Goal: Task Accomplishment & Management: Complete application form

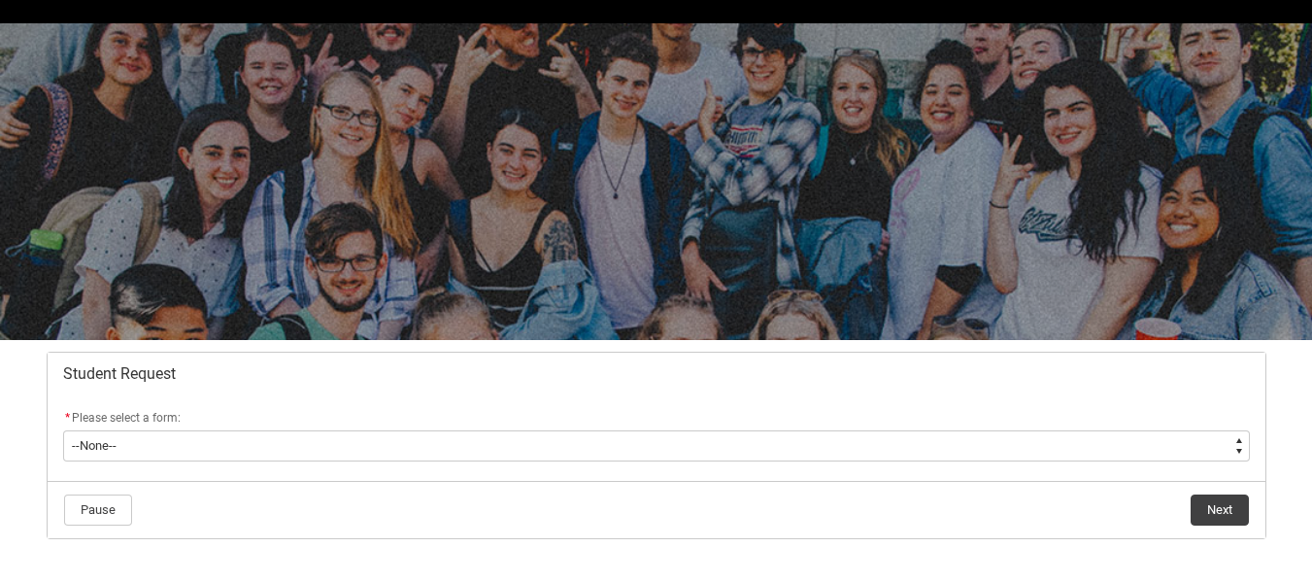
scroll to position [97, 0]
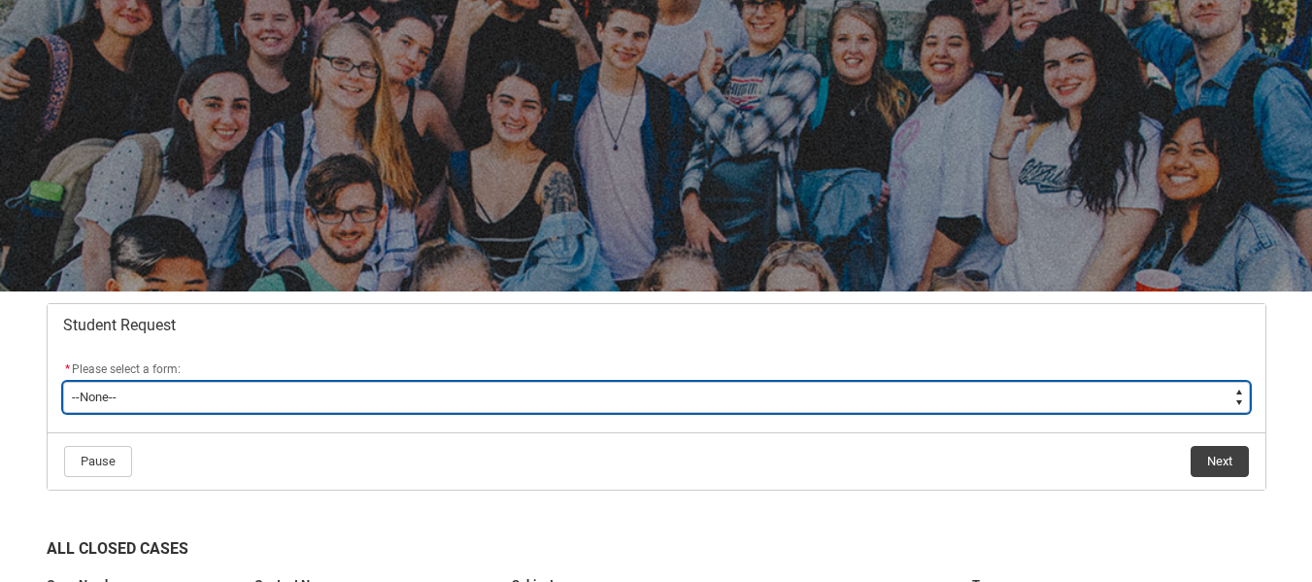
click at [328, 384] on select "--None-- Academic Transcript Application to Appeal Assignment Extension Change …" at bounding box center [656, 397] width 1187 height 31
type lightning-select "Enrolment_Variation_Choice"
click at [63, 382] on select "--None-- Academic Transcript Application to Appeal Assignment Extension Change …" at bounding box center [656, 397] width 1187 height 31
select select "Enrolment_Variation_Choice"
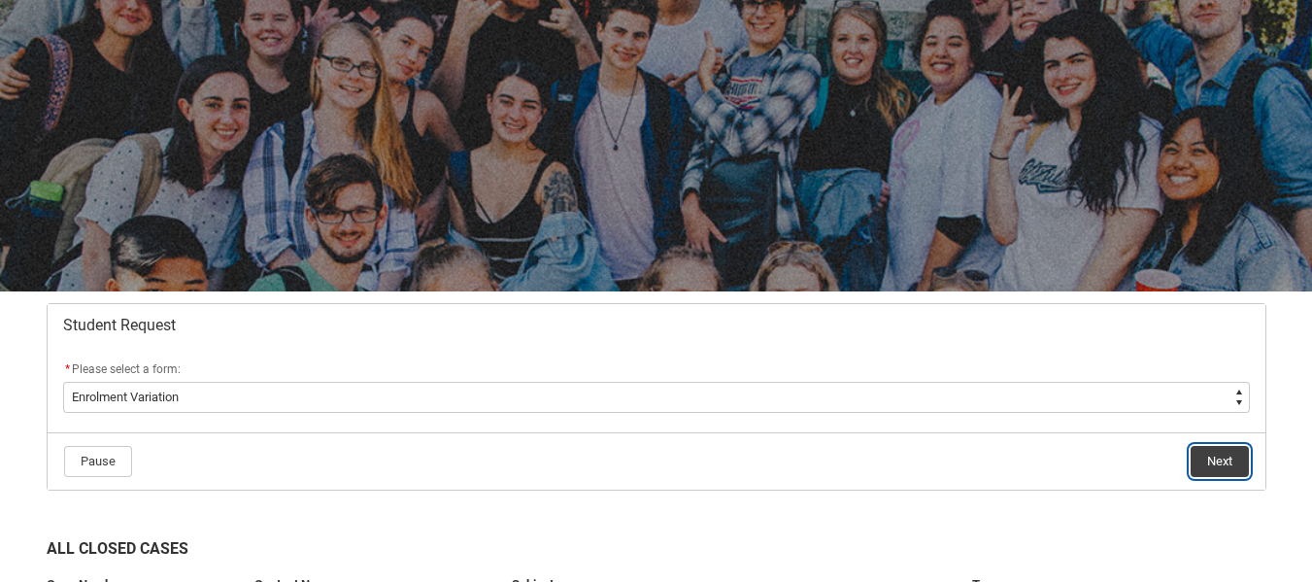
click at [1200, 453] on button "Next" at bounding box center [1220, 461] width 58 height 31
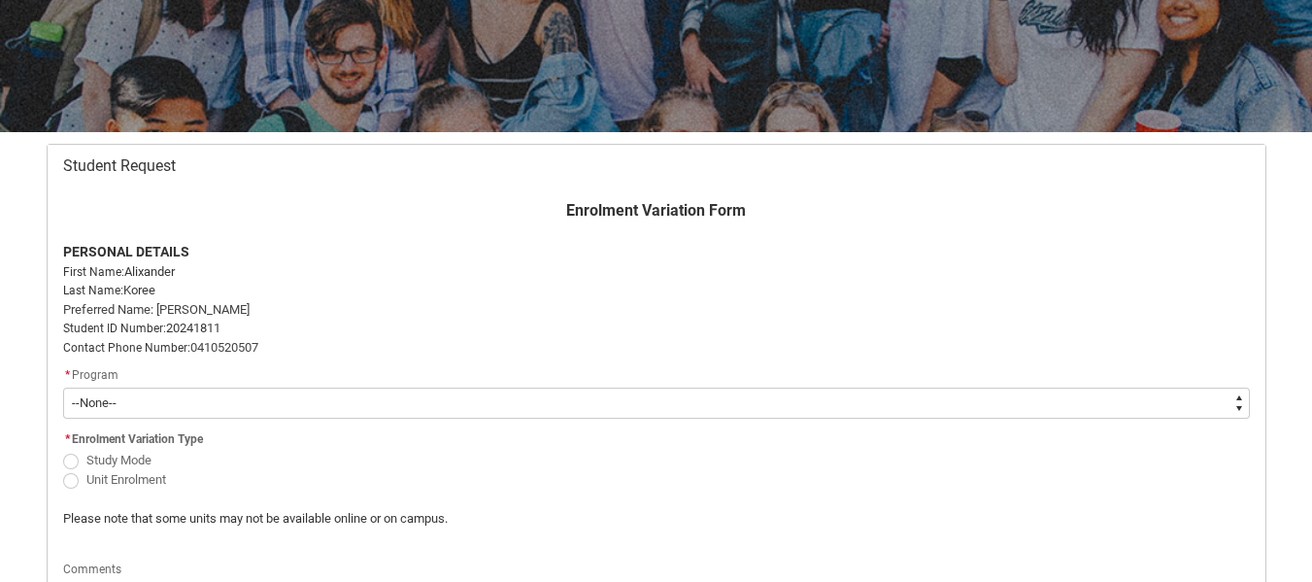
scroll to position [304, 0]
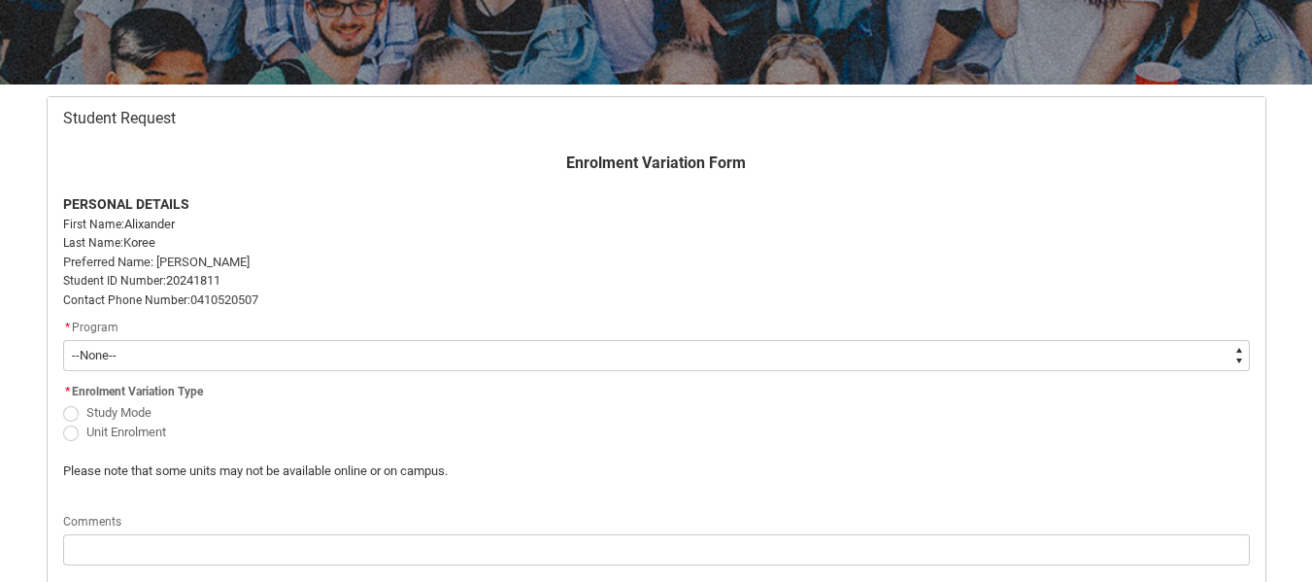
click at [257, 360] on select "--None-- Double Degree - Bachelor of Design (Fashion & Sustainability) and Bach…" at bounding box center [656, 355] width 1187 height 31
type lightning-select "recordPicklist_ProgramEnrollment.a0jOZ000004mTVMYA2"
click at [63, 340] on select "--None-- Double Degree - Bachelor of Design (Fashion & Sustainability) and Bach…" at bounding box center [656, 355] width 1187 height 31
select select "recordPicklist_ProgramEnrollment.a0jOZ000004mTVMYA2"
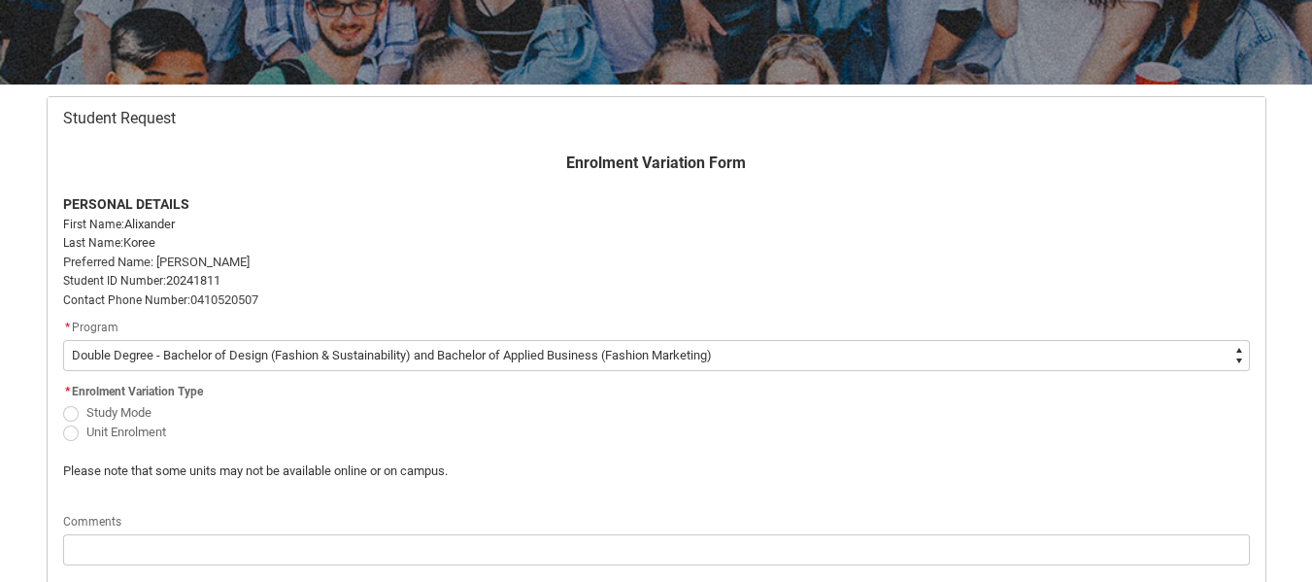
click at [92, 413] on span "Study Mode" at bounding box center [118, 412] width 65 height 15
click at [63, 402] on input "Study Mode" at bounding box center [62, 401] width 1 height 1
radio input "true"
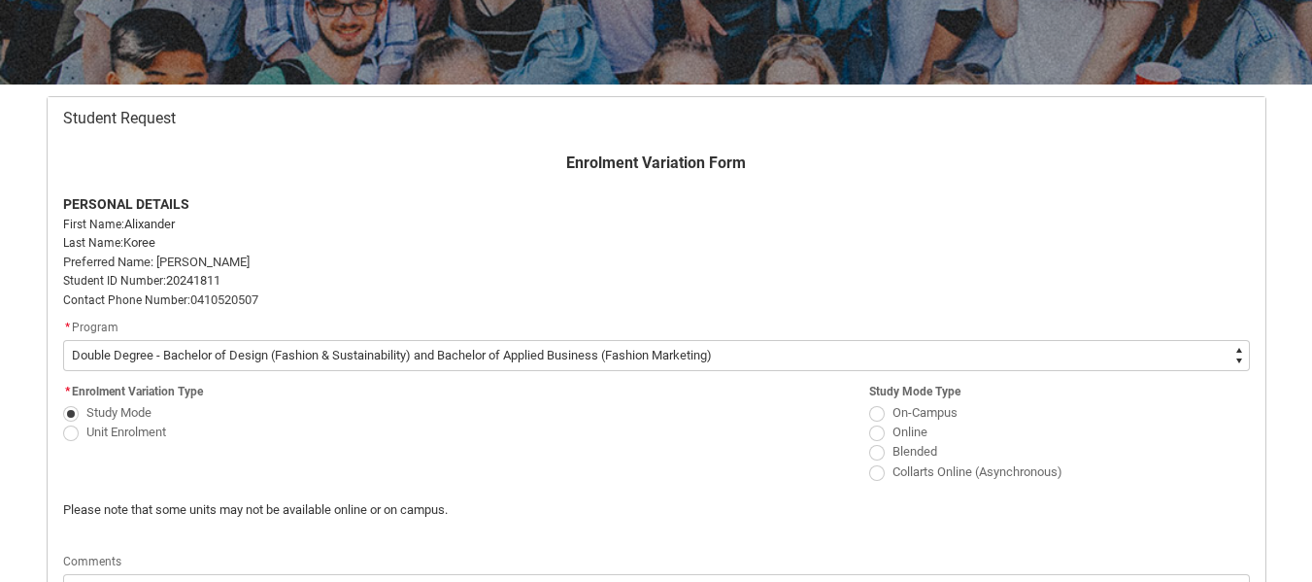
click at [83, 426] on label "Unit Enrolment" at bounding box center [118, 431] width 111 height 15
click at [63, 422] on input "Unit Enrolment" at bounding box center [62, 421] width 1 height 1
radio input "true"
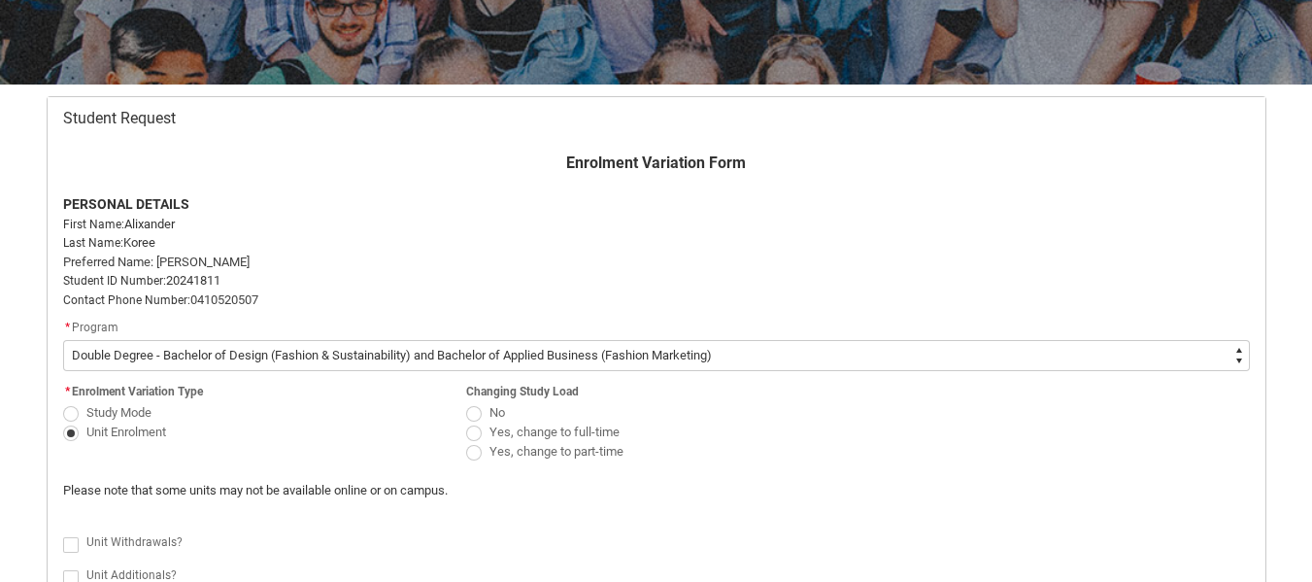
click at [474, 452] on span "Redu_Student_Request flow" at bounding box center [474, 453] width 16 height 16
click at [466, 442] on input "Yes, change to part-time" at bounding box center [465, 441] width 1 height 1
radio input "true"
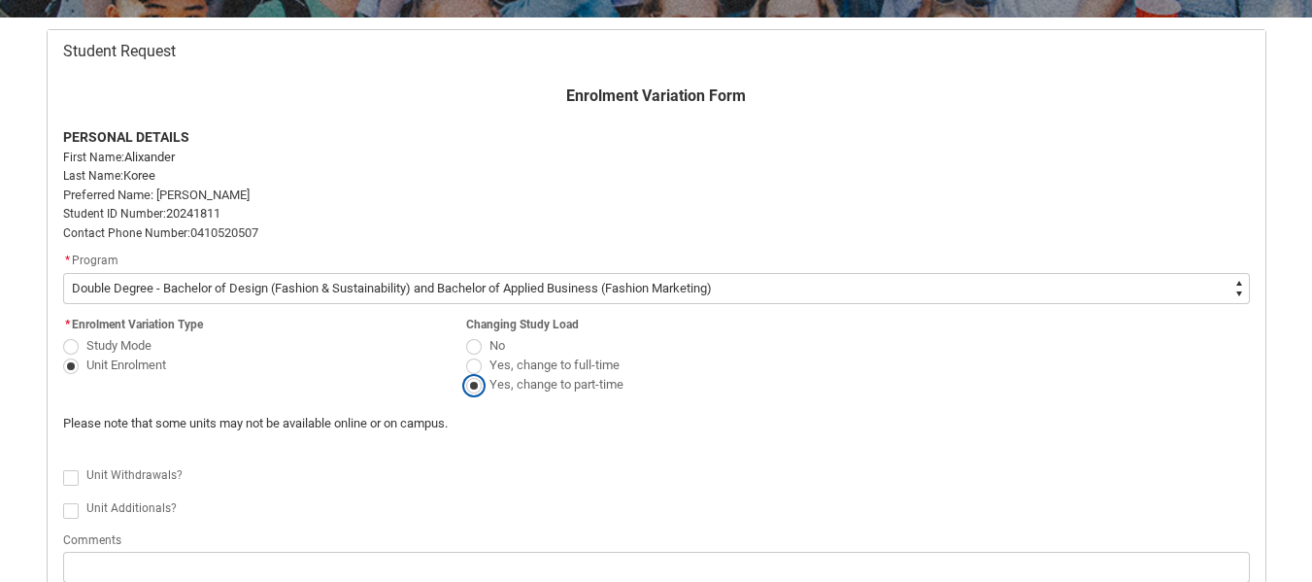
scroll to position [401, 0]
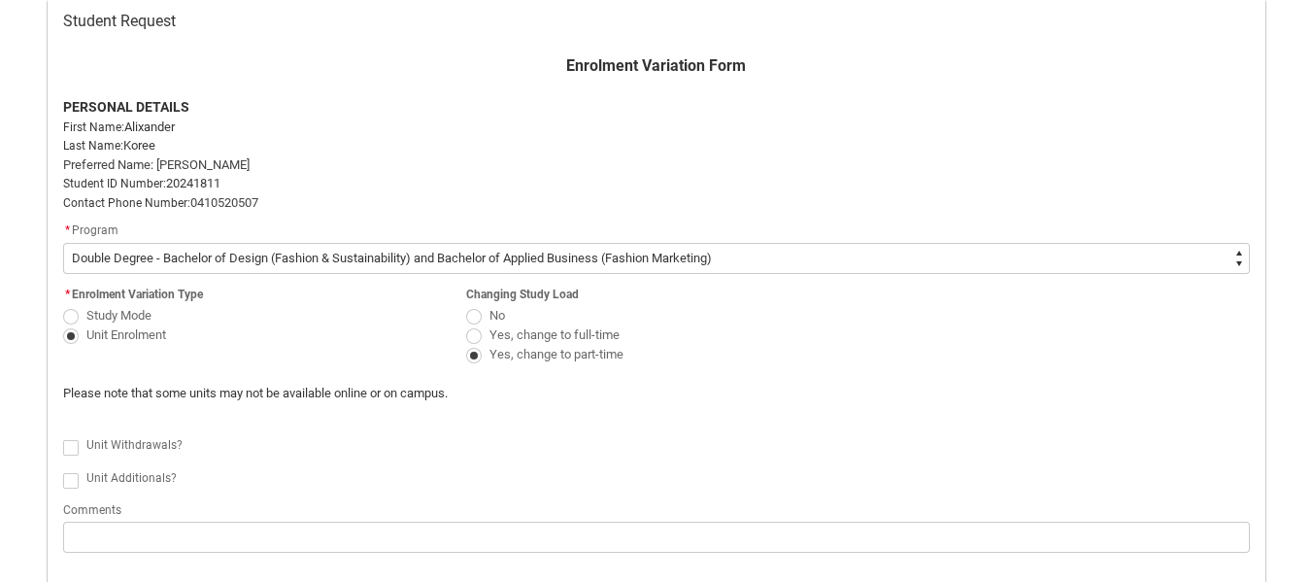
click at [72, 446] on span "Redu_Student_Request flow" at bounding box center [71, 448] width 16 height 16
click at [63, 437] on input "Redu_Student_Request flow" at bounding box center [62, 436] width 1 height 1
type lightning-input "true"
checkbox input "true"
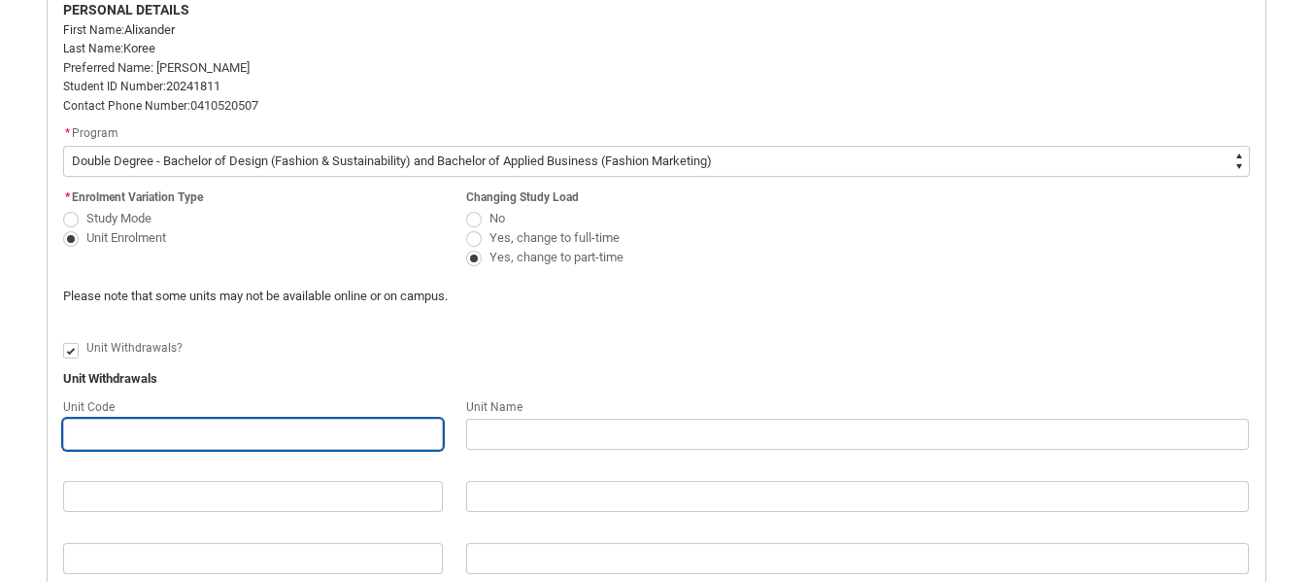
click at [319, 441] on input "Redu_Student_Request flow" at bounding box center [253, 434] width 380 height 31
type lightning-primitive-input-simple "F"
type input "F"
type lightning-primitive-input-simple "FS"
type input "FS"
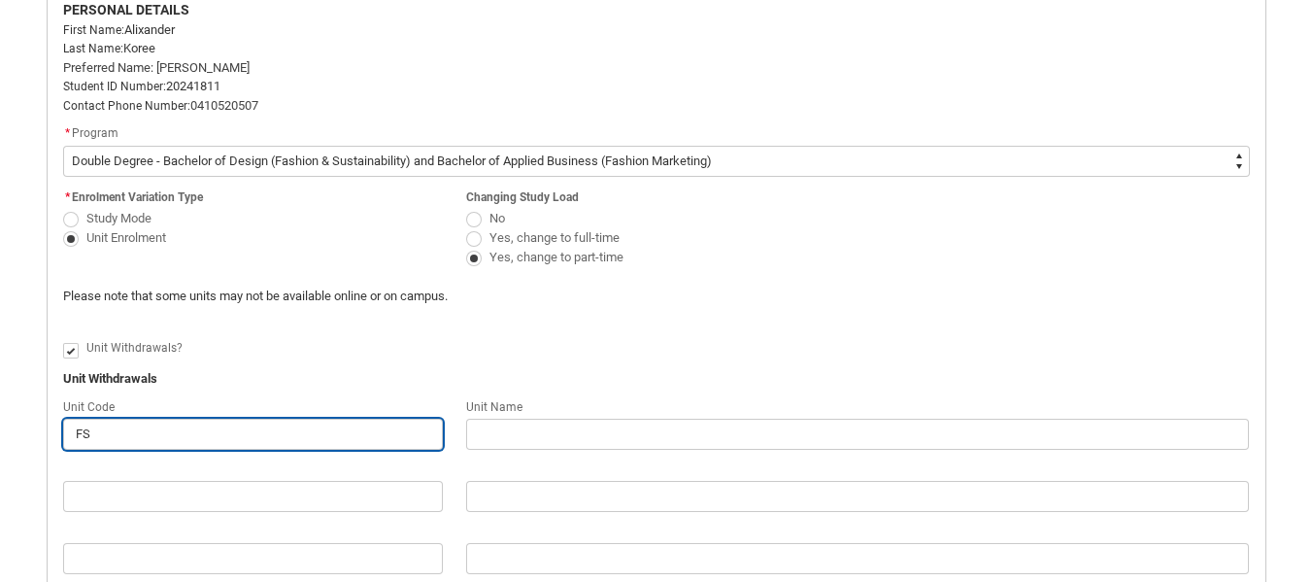
type lightning-primitive-input-simple "FSI"
type input "FSI"
type lightning-primitive-input-simple "FSIA"
type input "FSIA"
type lightning-primitive-input-simple "FSIA4"
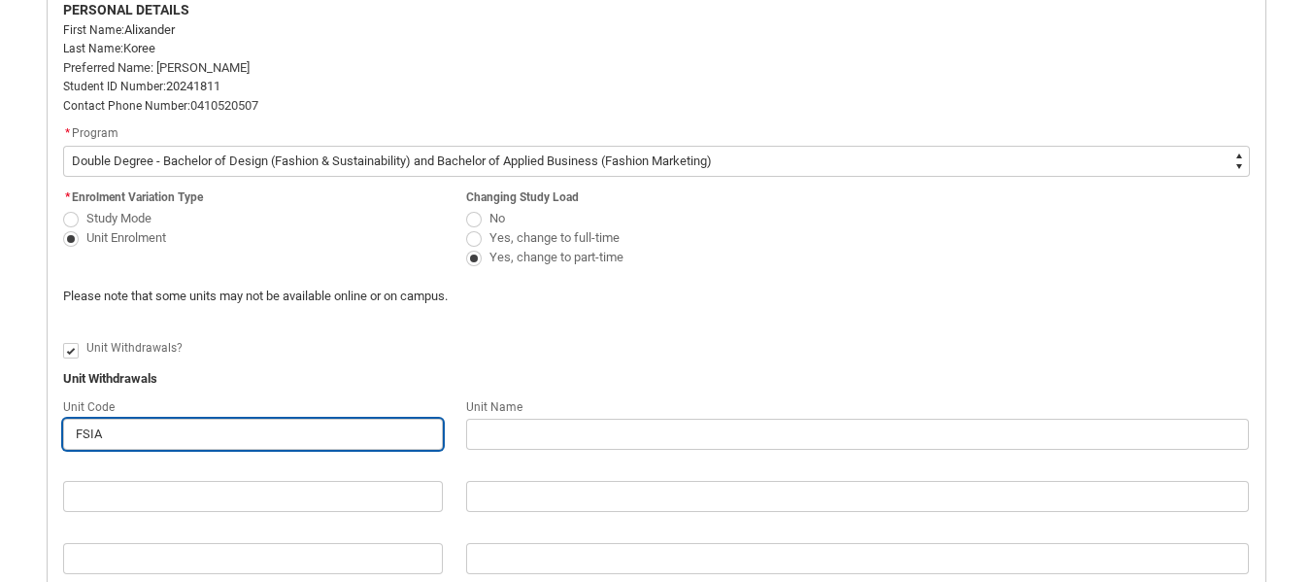
type input "FSIA4"
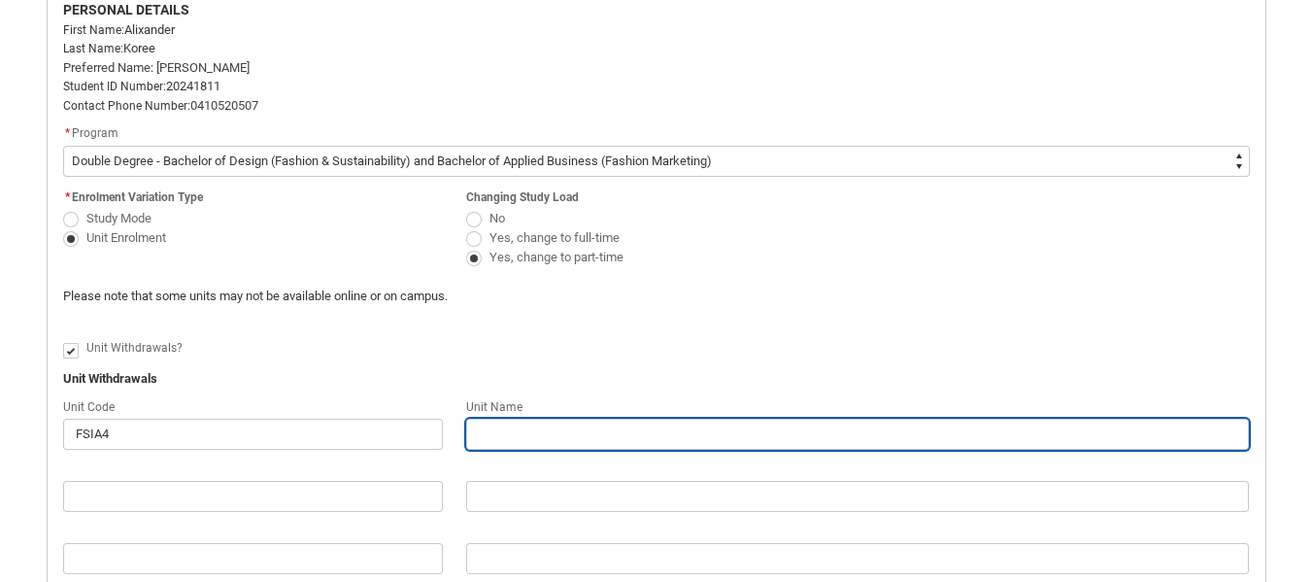
click at [490, 441] on input "Redu_Student_Request flow" at bounding box center [858, 434] width 784 height 31
type lightning-primitive-input-simple "C"
type input "C"
type lightning-primitive-input-simple "Co"
type input "Co"
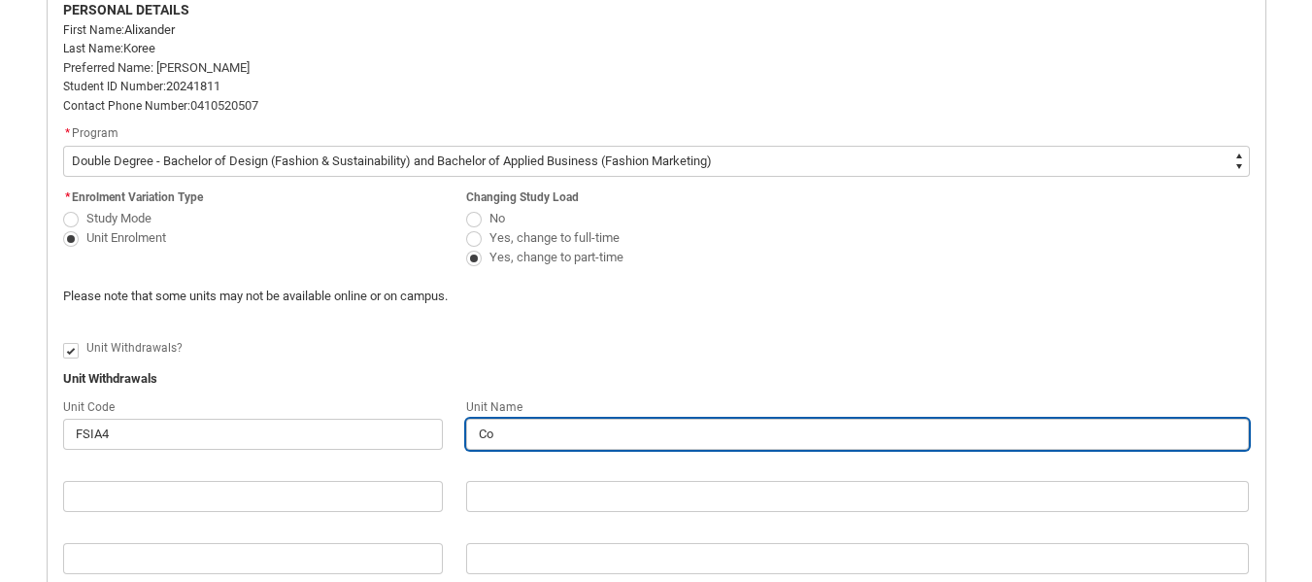
type lightning-primitive-input-simple "Com"
type input "Com"
type lightning-primitive-input-simple "Comm"
type input "Comm"
type lightning-primitive-input-simple "Commu"
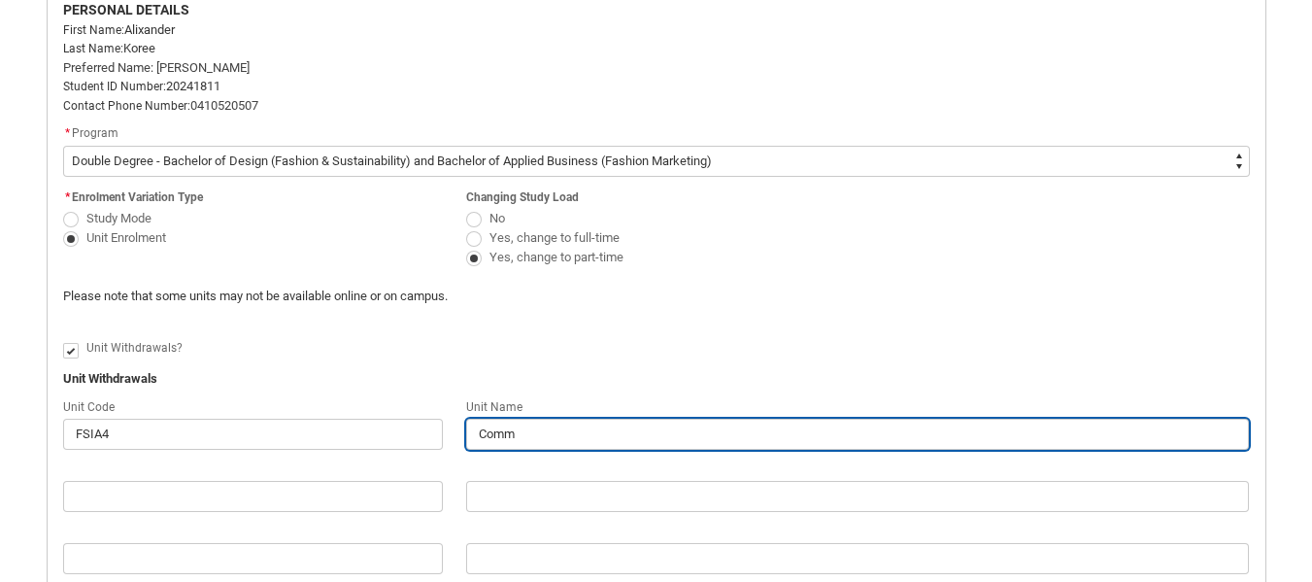
type input "Commu"
type lightning-primitive-input-simple "Commun"
type input "Commun"
type lightning-primitive-input-simple "Communi"
type input "Communi"
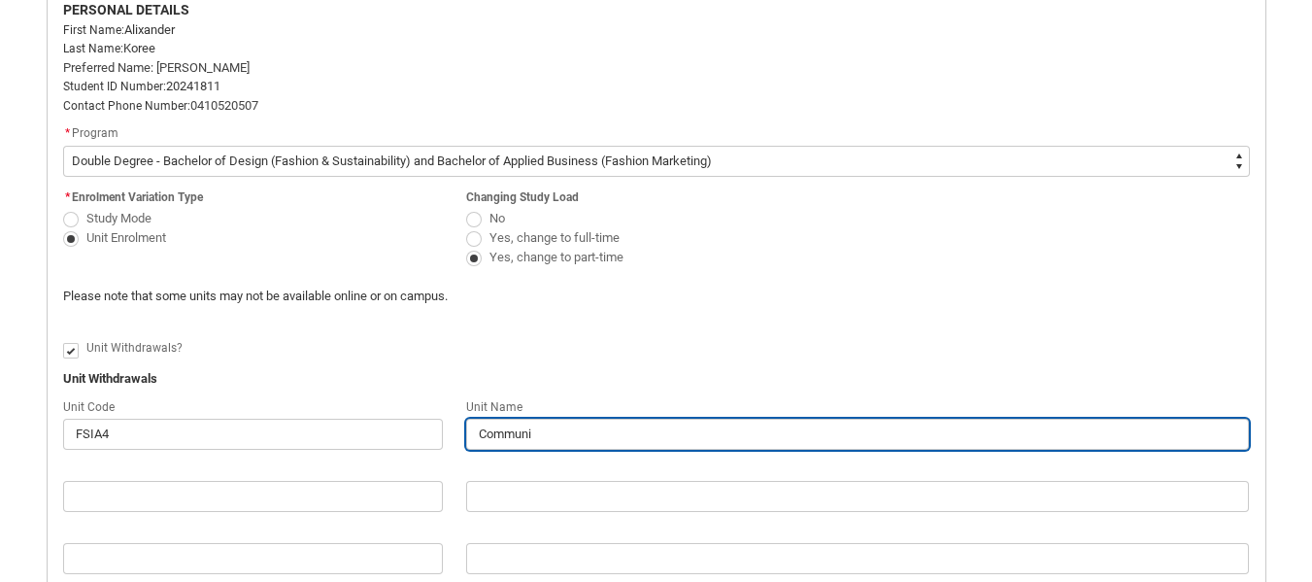
type lightning-primitive-input-simple "Communic"
type input "Communic"
type lightning-primitive-input-simple "Communica"
type input "Communica"
type lightning-primitive-input-simple "Communicat"
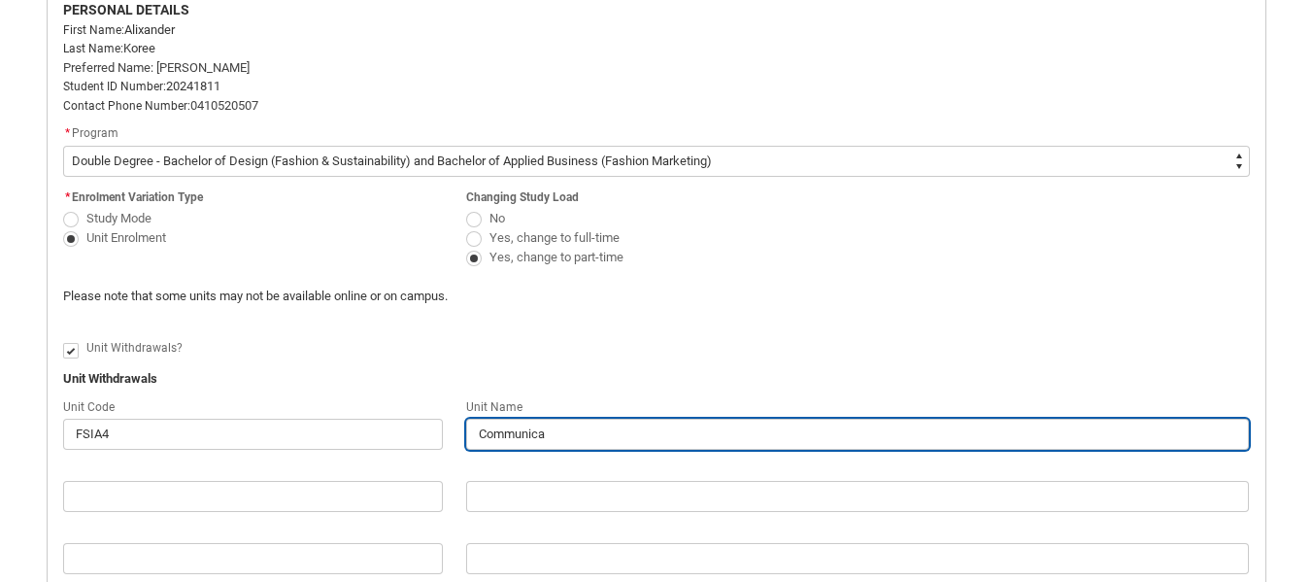
type input "Communicat"
type lightning-primitive-input-simple "Communicati"
type input "Communicati"
type lightning-primitive-input-simple "Communicatio"
type input "Communicatio"
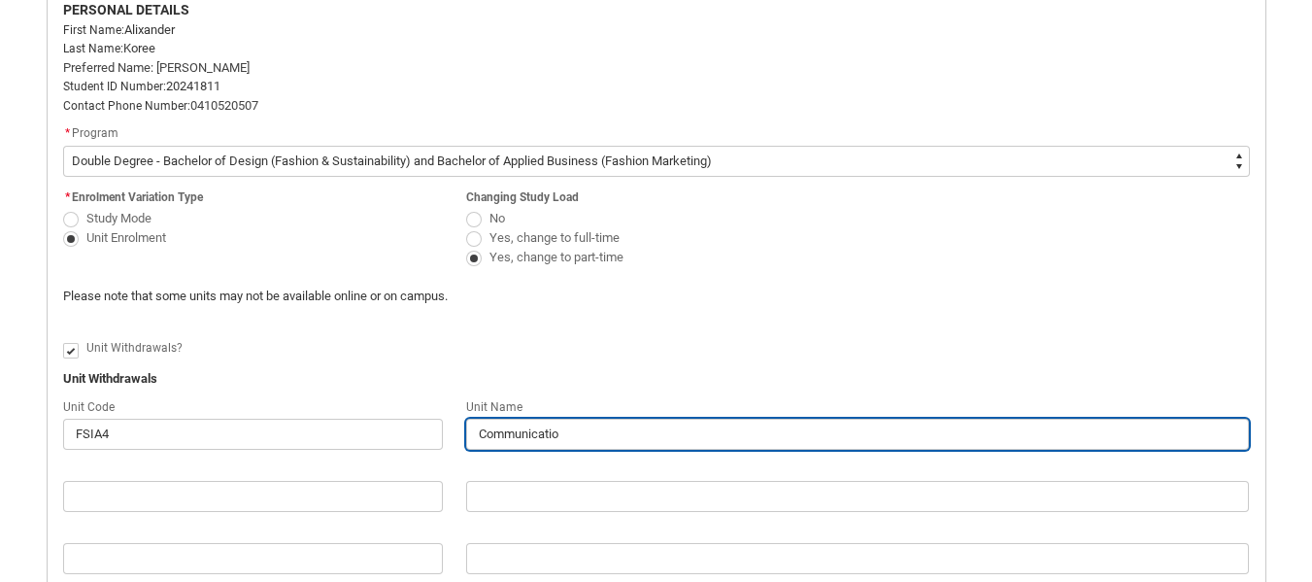
type lightning-primitive-input-simple "Communication"
type input "Communication"
type lightning-primitive-input-simple "Communications"
type input "Communications"
type lightning-primitive-input-simple "Communications"
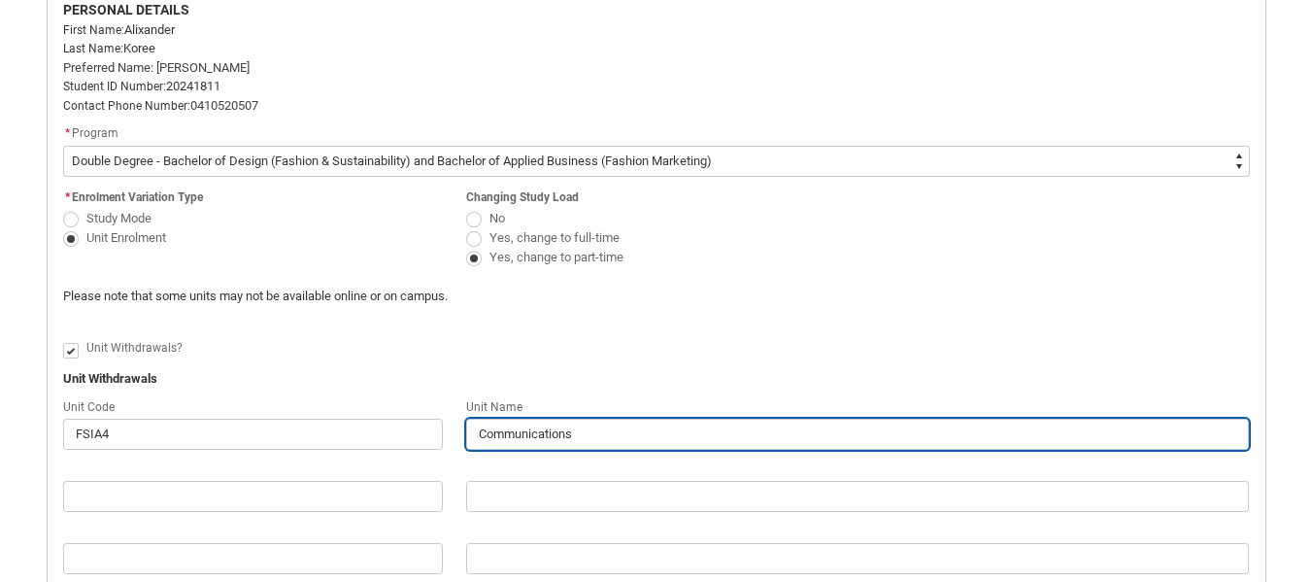
type input "Communications"
type lightning-primitive-input-simple "Communications n"
type input "Communications n"
type lightning-primitive-input-simple "Communications"
type input "Communications"
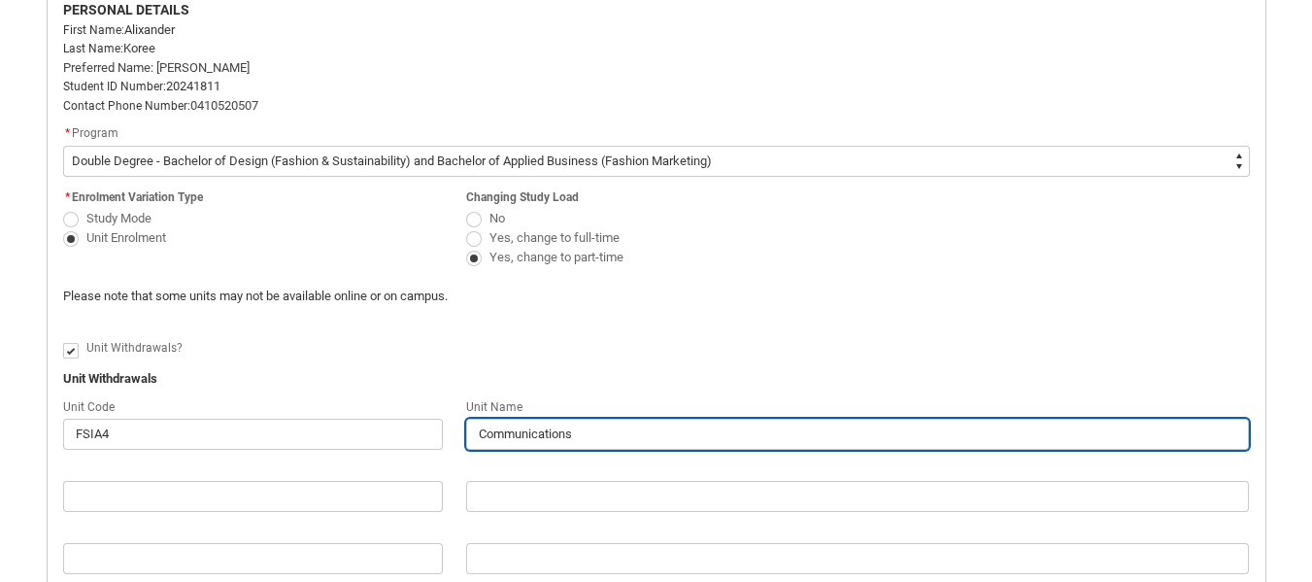
type lightning-primitive-input-simple "Communications a"
type input "Communications a"
type lightning-primitive-input-simple "Communications an"
type input "Communications an"
type lightning-primitive-input-simple "Communications and"
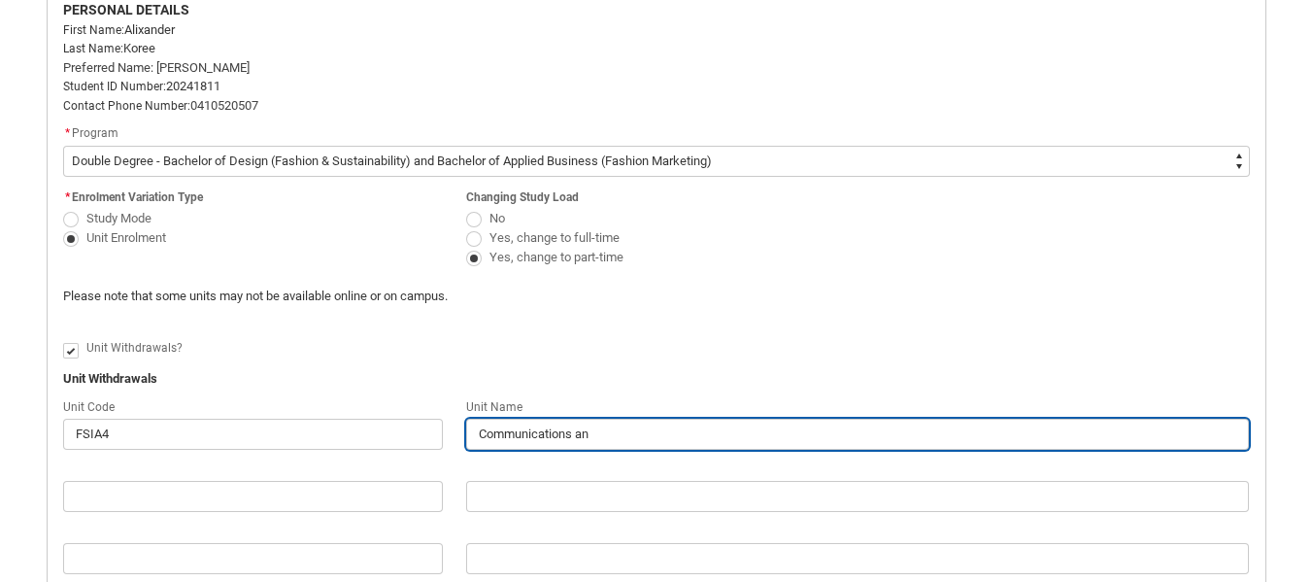
type input "Communications and"
type lightning-primitive-input-simple "Communications and"
type input "Communications and"
type lightning-primitive-input-simple "Communications and m"
type input "Communications and m"
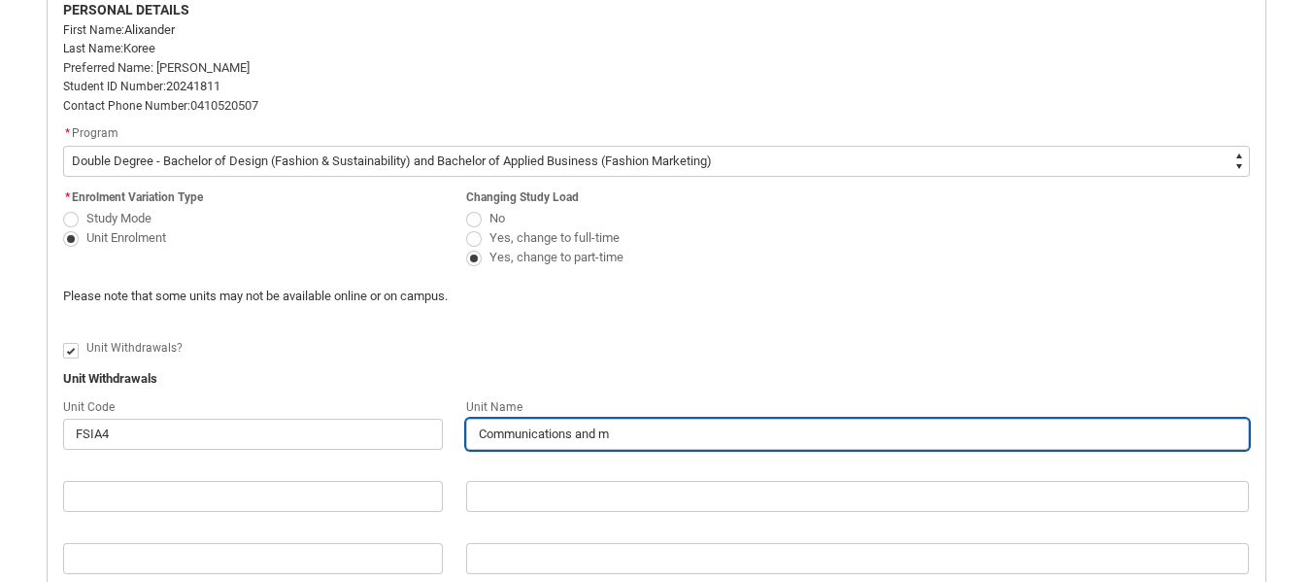
type lightning-primitive-input-simple "Communications and ma"
type input "Communications and ma"
type lightning-primitive-input-simple "Communications and mar"
type input "Communications and mar"
type lightning-primitive-input-simple "Communications and mark"
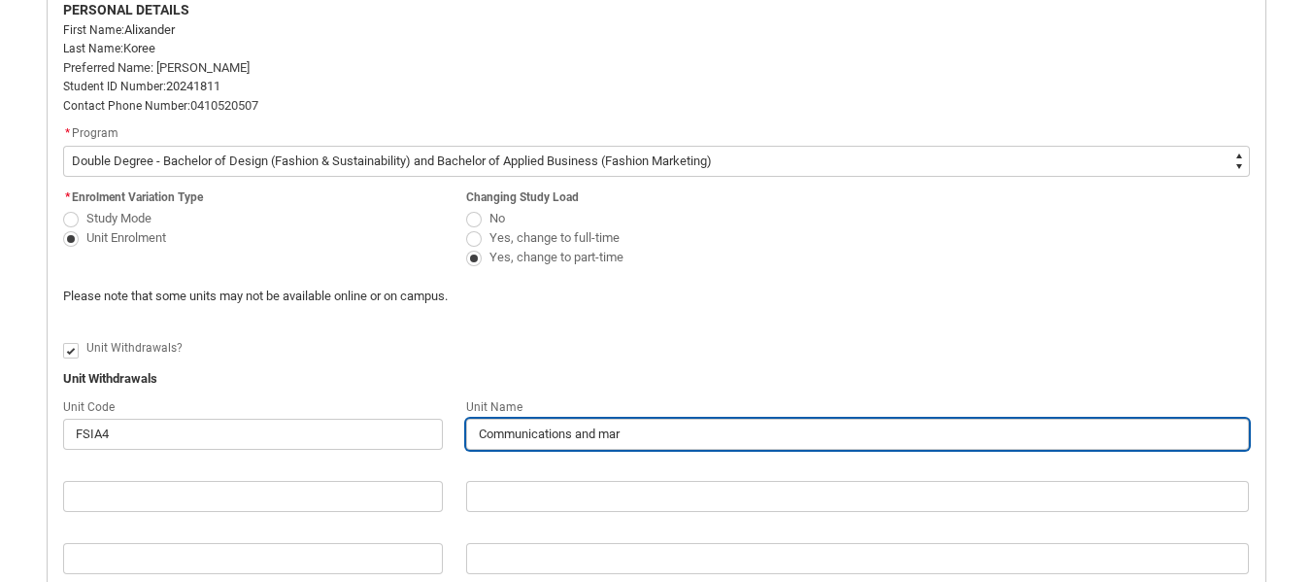
type input "Communications and mark"
type lightning-primitive-input-simple "Communications and marke"
type input "Communications and marke"
type lightning-primitive-input-simple "Communications and market"
type input "Communications and market"
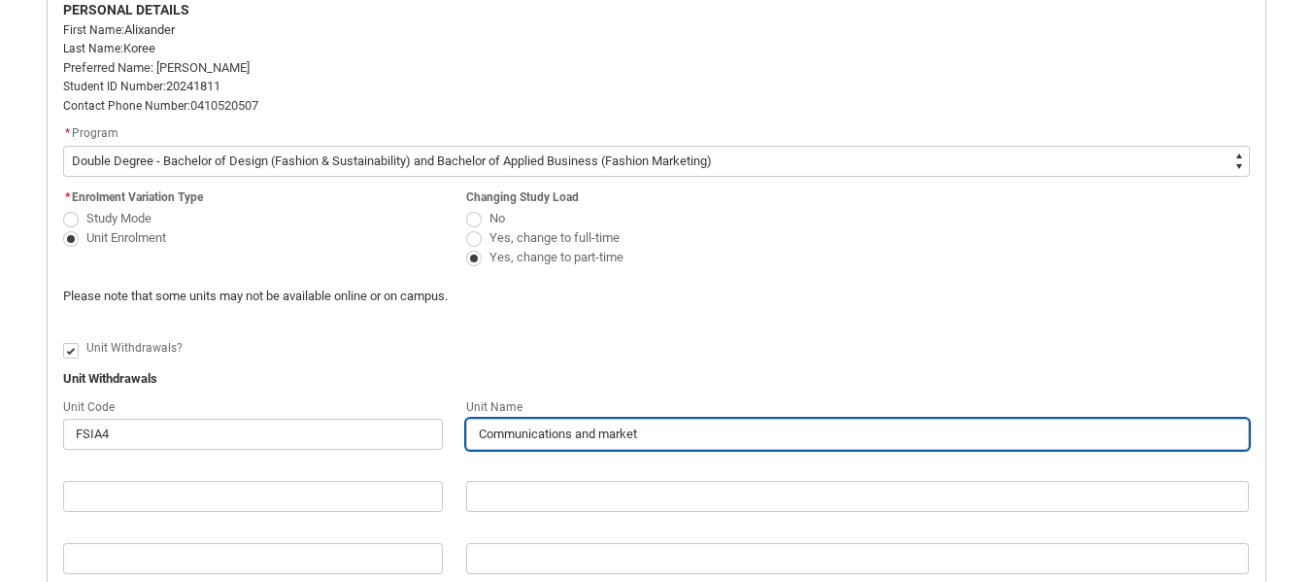
type lightning-primitive-input-simple "Communications and marketi"
type input "Communications and marketi"
type lightning-primitive-input-simple "Communications and marketin"
type input "Communications and marketin"
type lightning-primitive-input-simple "Communications and marketing"
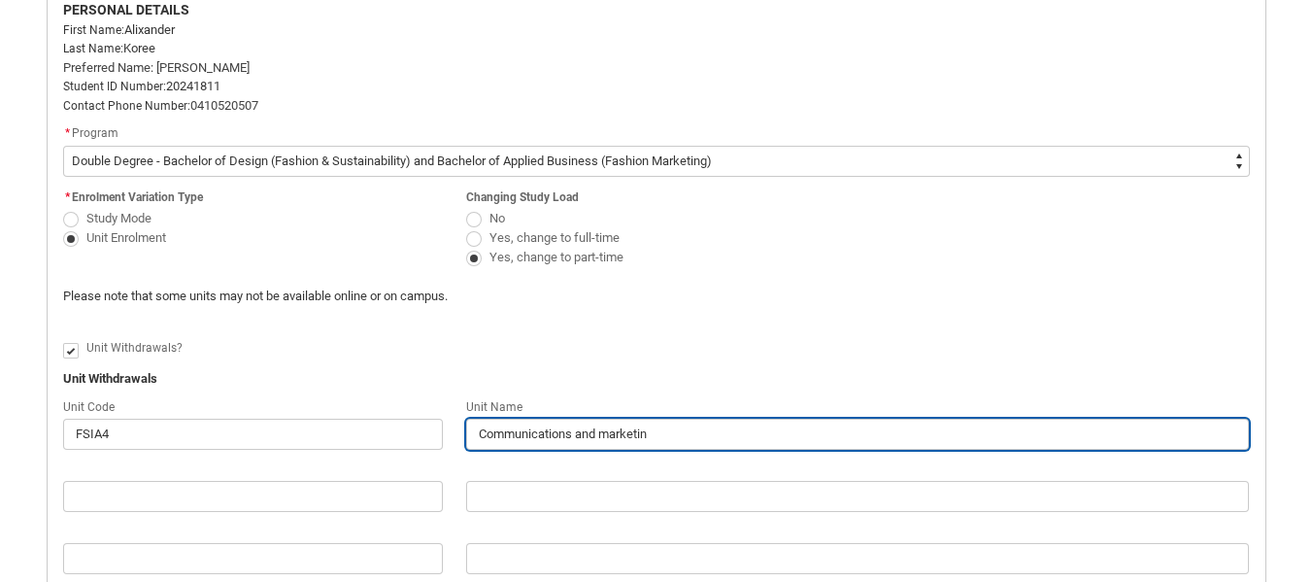
type input "Communications and marketing"
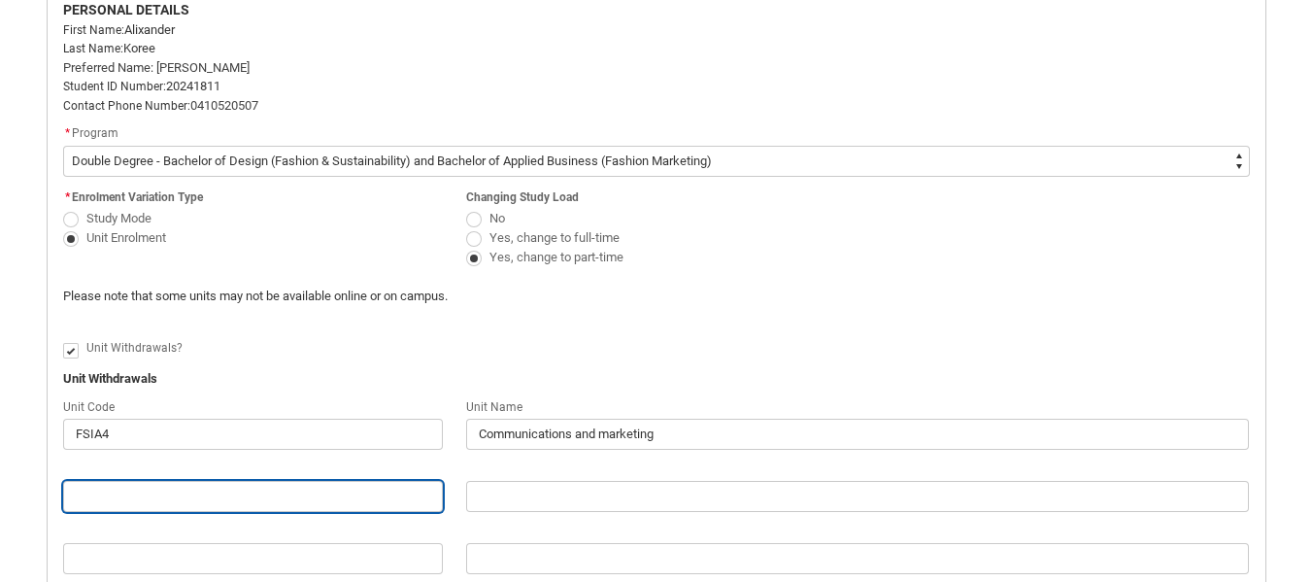
click at [272, 502] on input "Redu_Student_Request flow" at bounding box center [253, 496] width 380 height 31
type lightning-primitive-input-simple "F"
type input "F"
type lightning-primitive-input-simple "FS"
type input "FS"
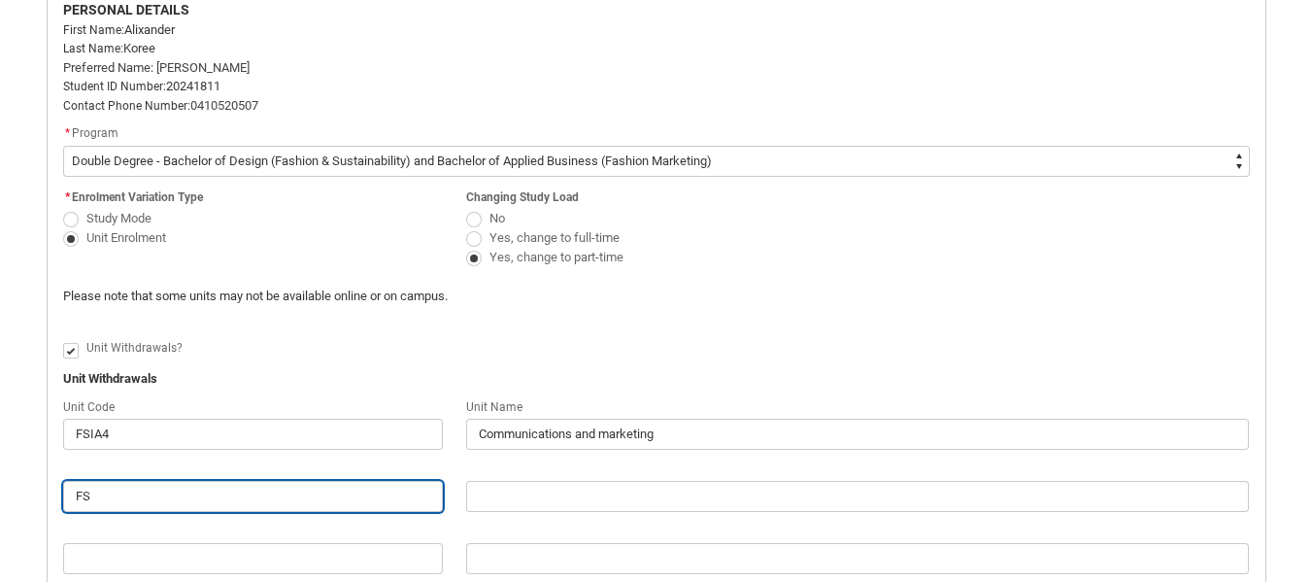
type lightning-primitive-input-simple "FSD"
type input "FSD"
type lightning-primitive-input-simple "FSDP"
type input "FSDP"
type lightning-primitive-input-simple "FSDP4"
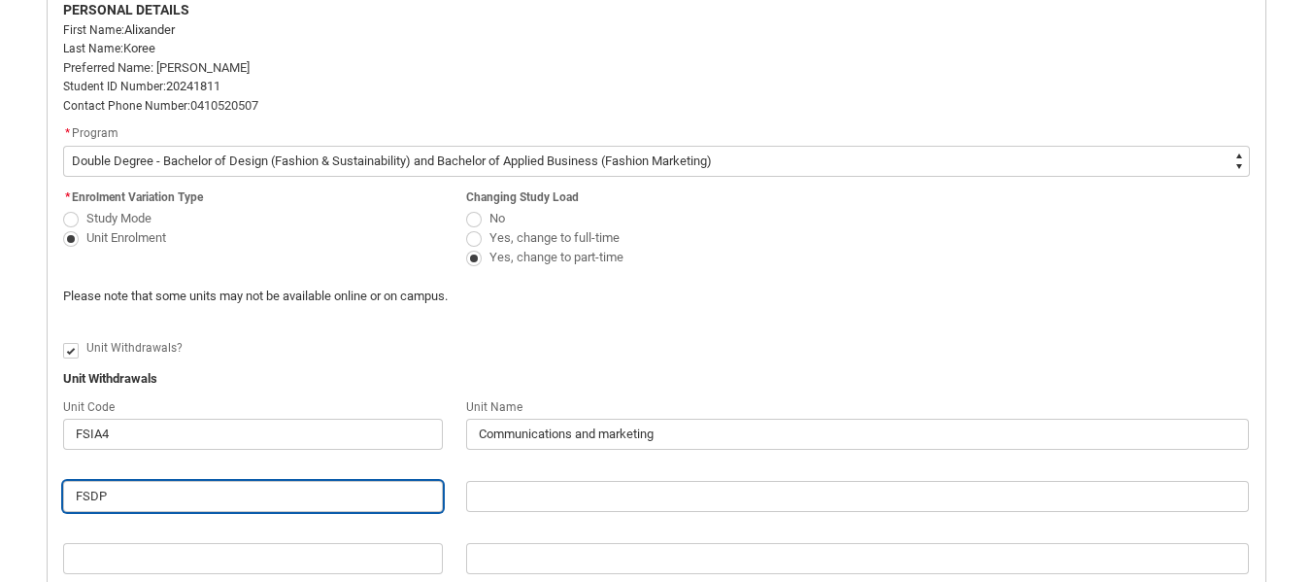
type input "FSDP4"
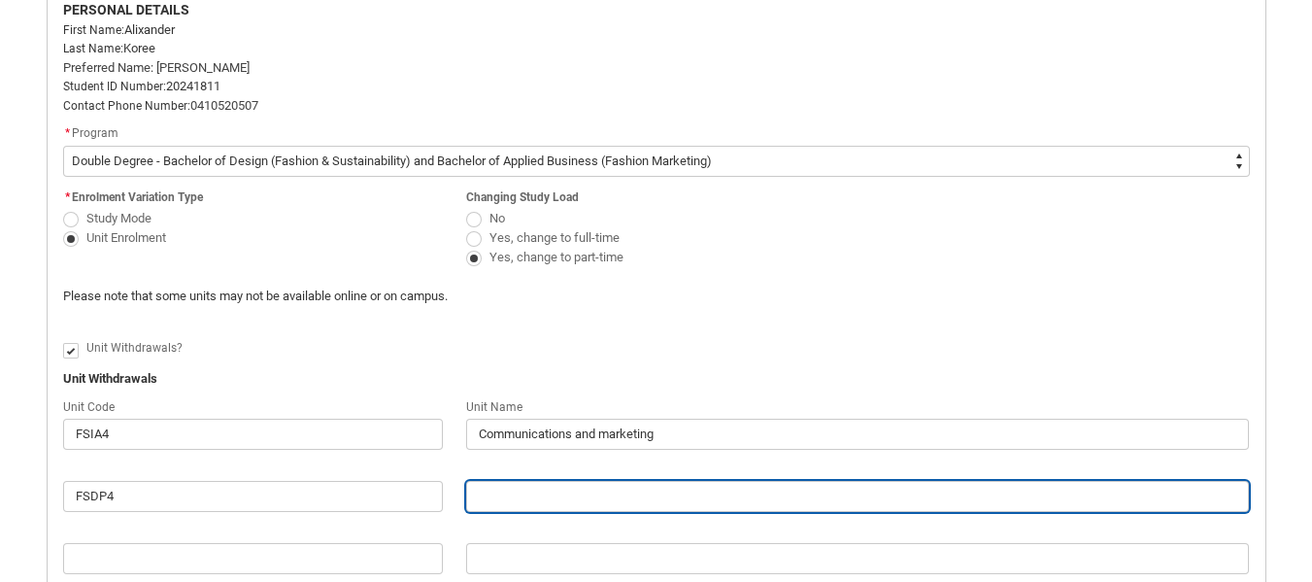
click at [486, 493] on input "Redu_Student_Request flow" at bounding box center [858, 496] width 784 height 31
type lightning-primitive-input-simple "F"
type input "F"
type lightning-primitive-input-simple "Fa"
type input "Fa"
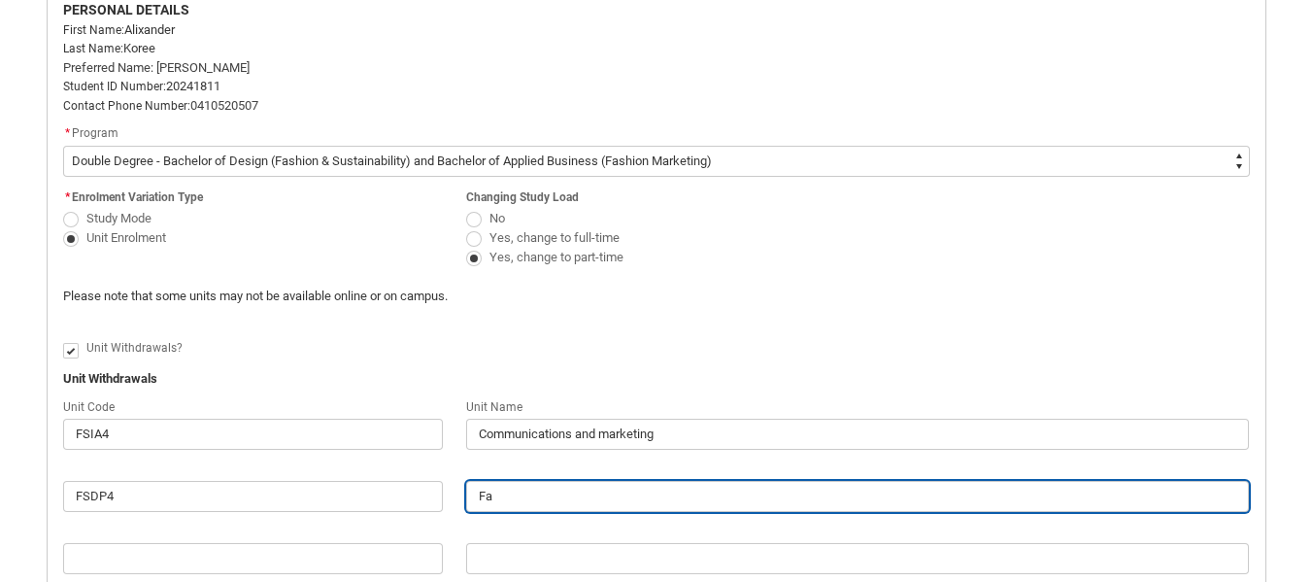
type lightning-primitive-input-simple "Fas"
type input "Fas"
type lightning-primitive-input-simple "Fash"
type input "Fash"
type lightning-primitive-input-simple "Fashi"
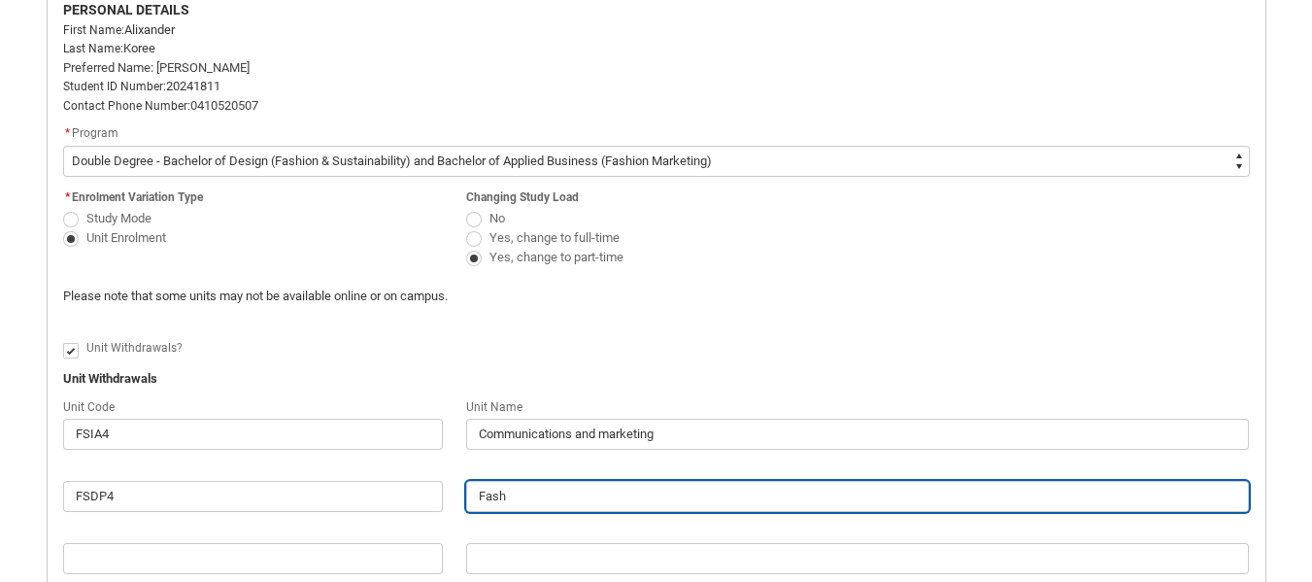
type input "Fashi"
type lightning-primitive-input-simple "Fashio"
type input "Fashio"
type lightning-primitive-input-simple "Fashion"
type input "Fashion"
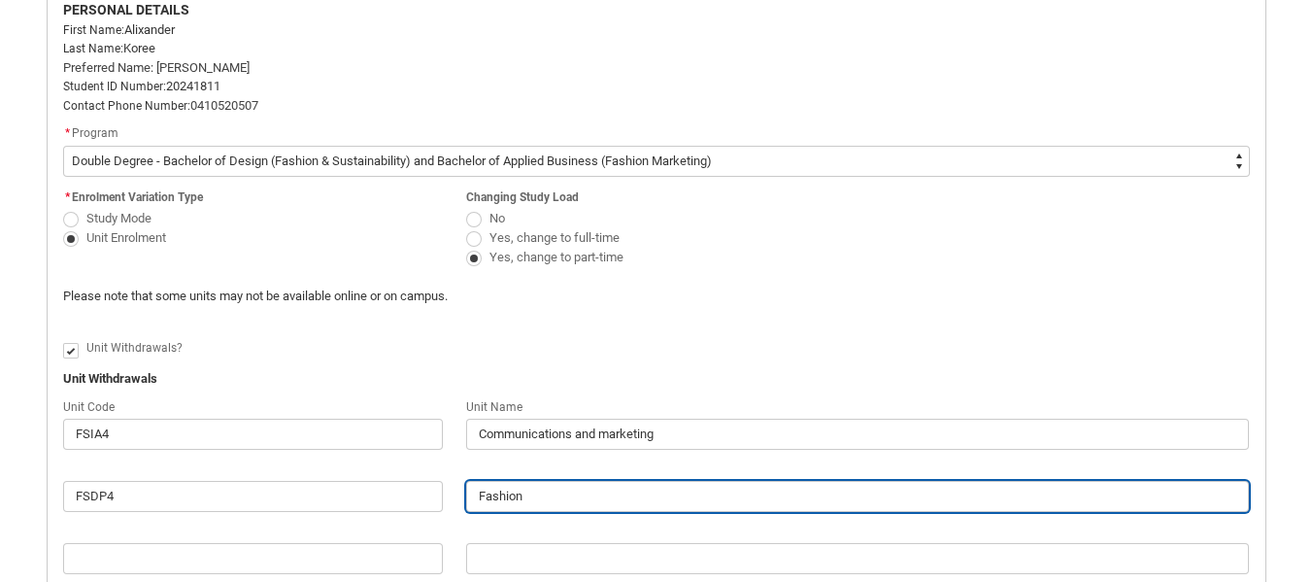
type lightning-primitive-input-simple "Fashion"
type input "Fashion"
type lightning-primitive-input-simple "Fashion D"
type input "Fashion D"
type lightning-primitive-input-simple "Fashion De"
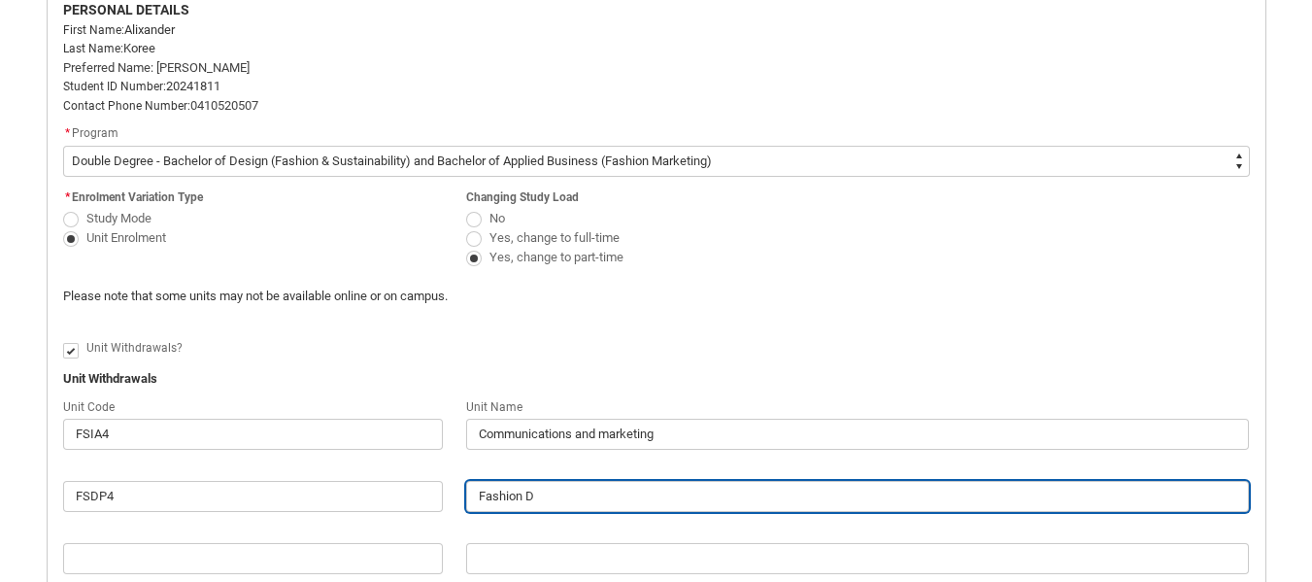
type input "Fashion De"
type lightning-primitive-input-simple "Fashion Des"
type input "Fashion Des"
type lightning-primitive-input-simple "Fashion Desi"
type input "Fashion Desi"
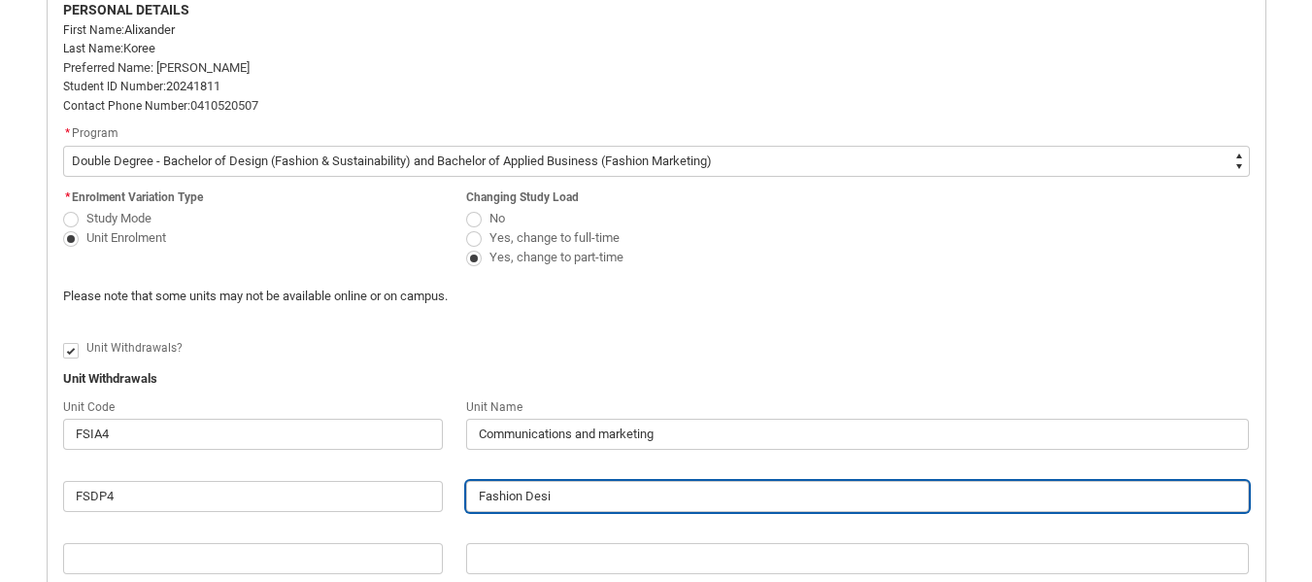
type lightning-primitive-input-simple "Fashion Desig"
type input "Fashion Desig"
type lightning-primitive-input-simple "Fashion Design"
type input "Fashion Design"
type lightning-primitive-input-simple "Fashion Design"
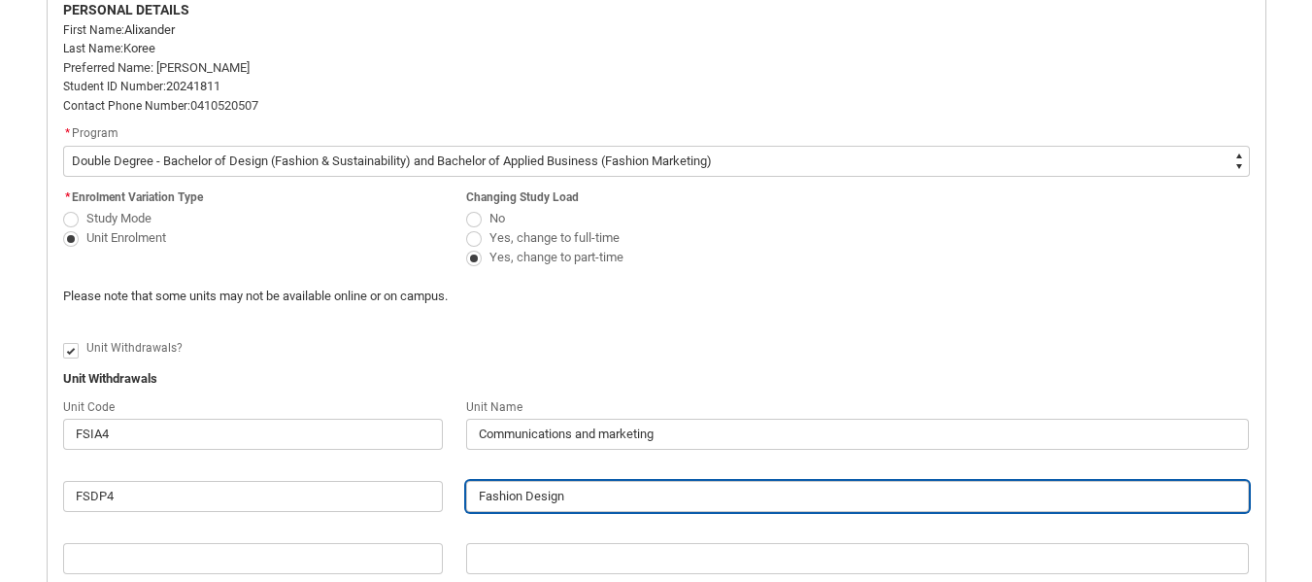
type input "Fashion Design"
type lightning-primitive-input-simple "Fashion Design F"
type input "Fashion Design F"
type lightning-primitive-input-simple "Fashion Design Fu"
type input "Fashion Design Fu"
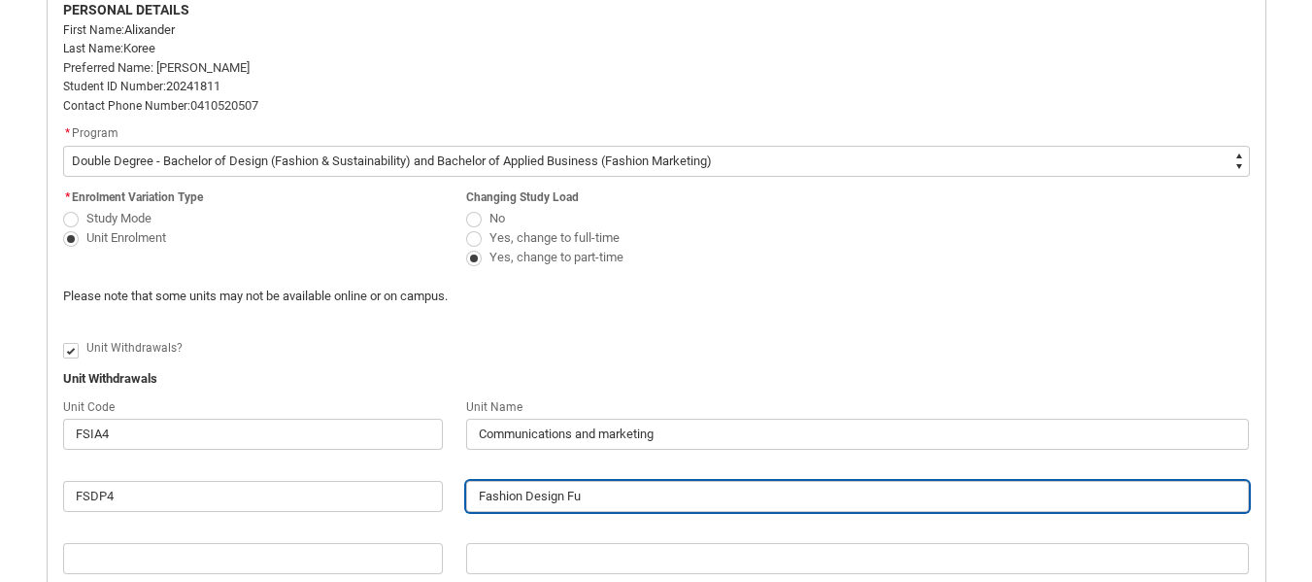
type lightning-primitive-input-simple "Fashion Design Fut"
type input "Fashion Design Fut"
type lightning-primitive-input-simple "Fashion Design Futu"
type input "Fashion Design Futu"
type lightning-primitive-input-simple "Fashion Design Futur"
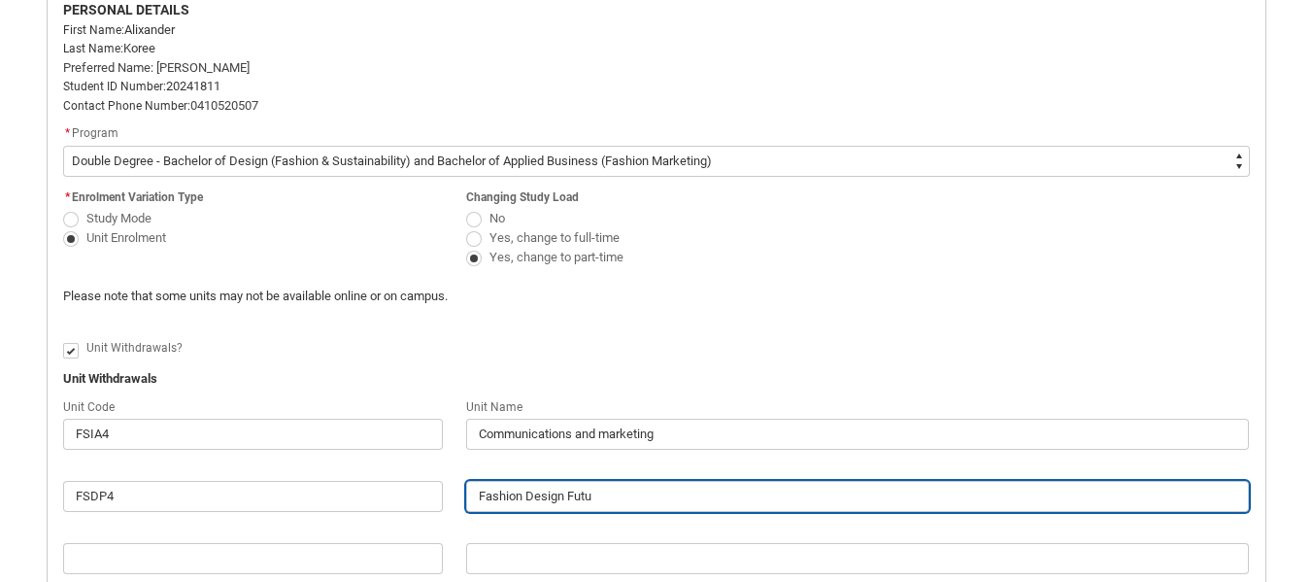
type input "Fashion Design Futur"
type lightning-primitive-input-simple "Fashion Design Future"
type input "Fashion Design Future"
type lightning-primitive-input-simple "Fashion Design Futures"
type input "Fashion Design Futures"
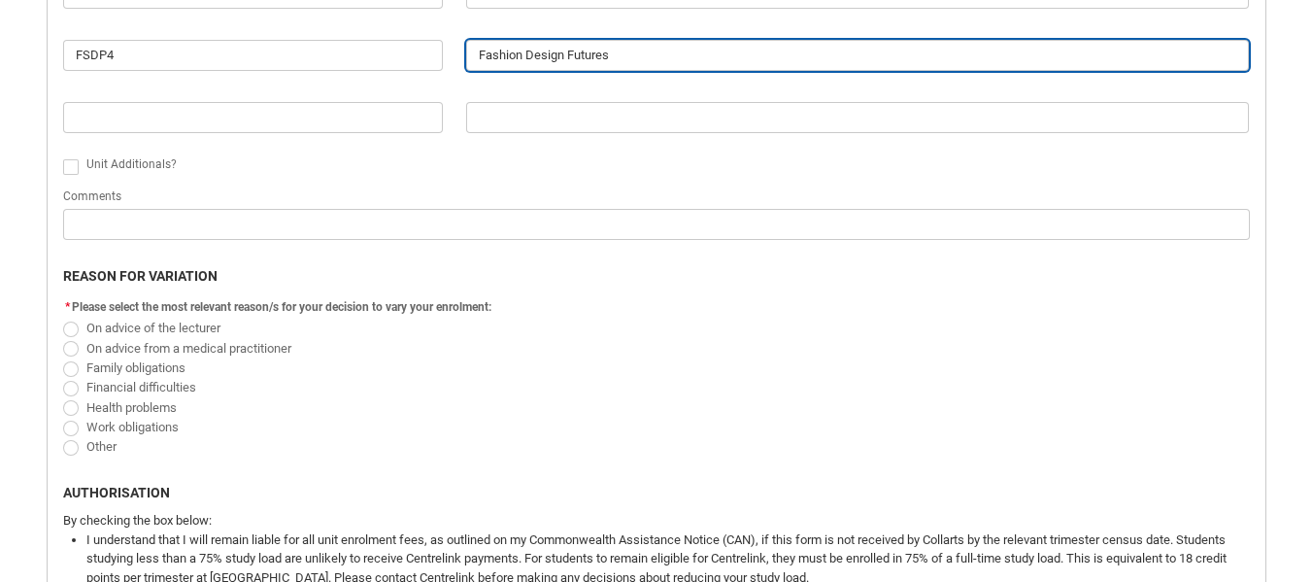
scroll to position [984, 0]
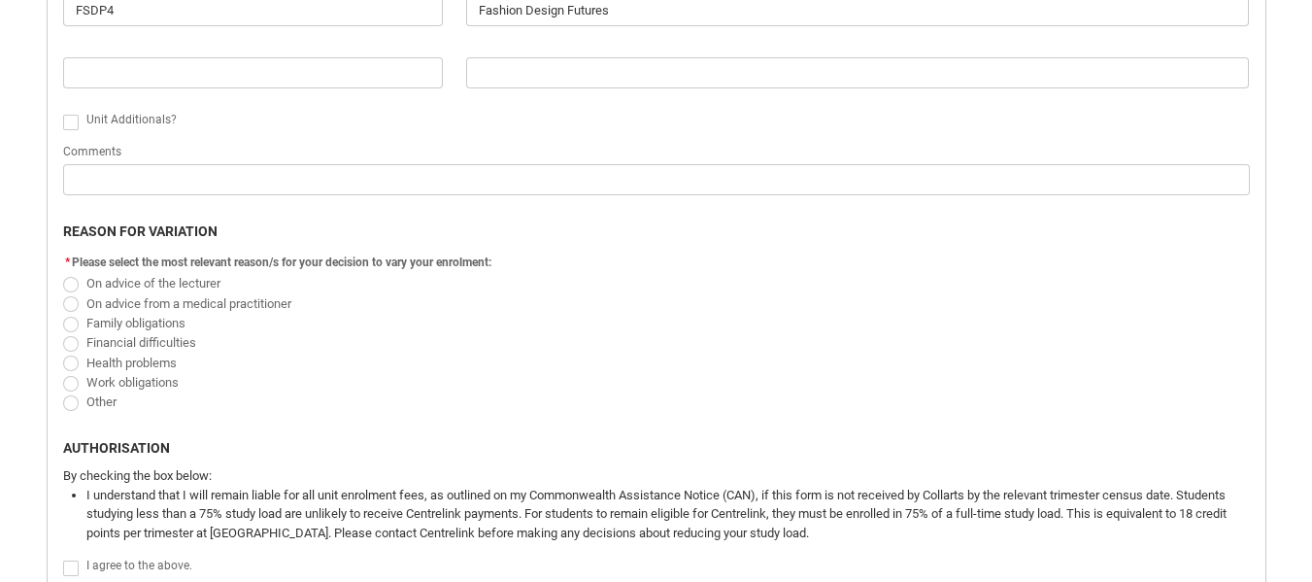
click at [73, 403] on span "Redu_Student_Request flow" at bounding box center [71, 403] width 16 height 16
click at [63, 391] on input "Other" at bounding box center [62, 390] width 1 height 1
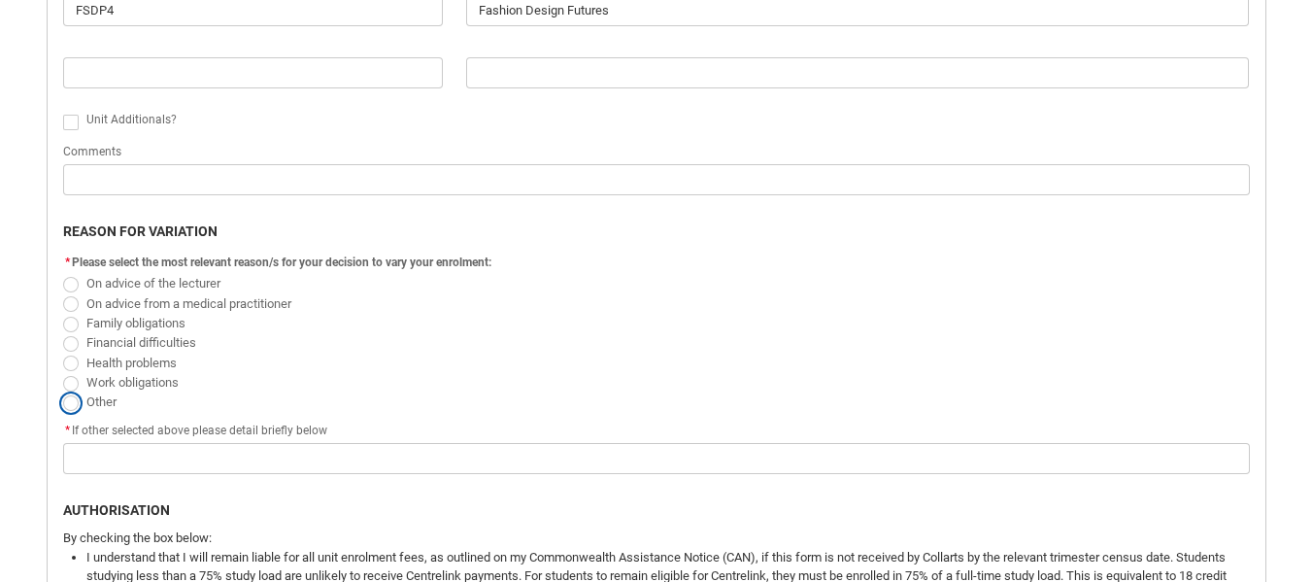
radio input "true"
click at [72, 306] on span "Redu_Student_Request flow" at bounding box center [71, 304] width 16 height 16
click at [63, 293] on input "On advice from a medical practitioner" at bounding box center [62, 292] width 1 height 1
radio input "true"
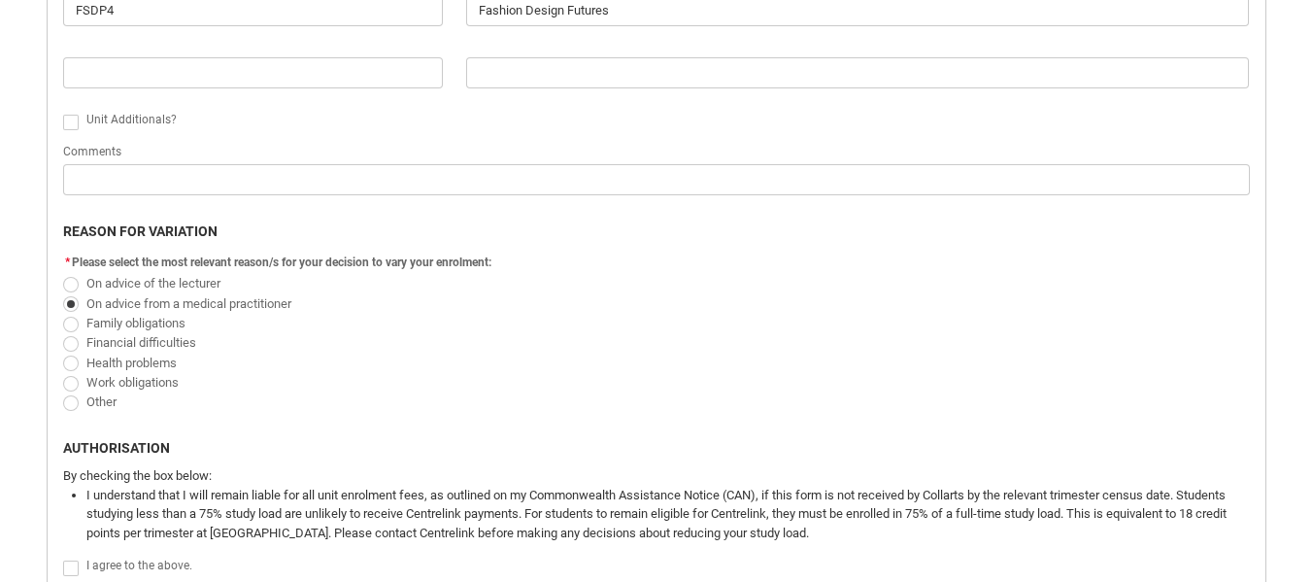
click at [73, 347] on span "Redu_Student_Request flow" at bounding box center [71, 344] width 16 height 16
click at [63, 332] on input "Financial difficulties" at bounding box center [62, 331] width 1 height 1
radio input "true"
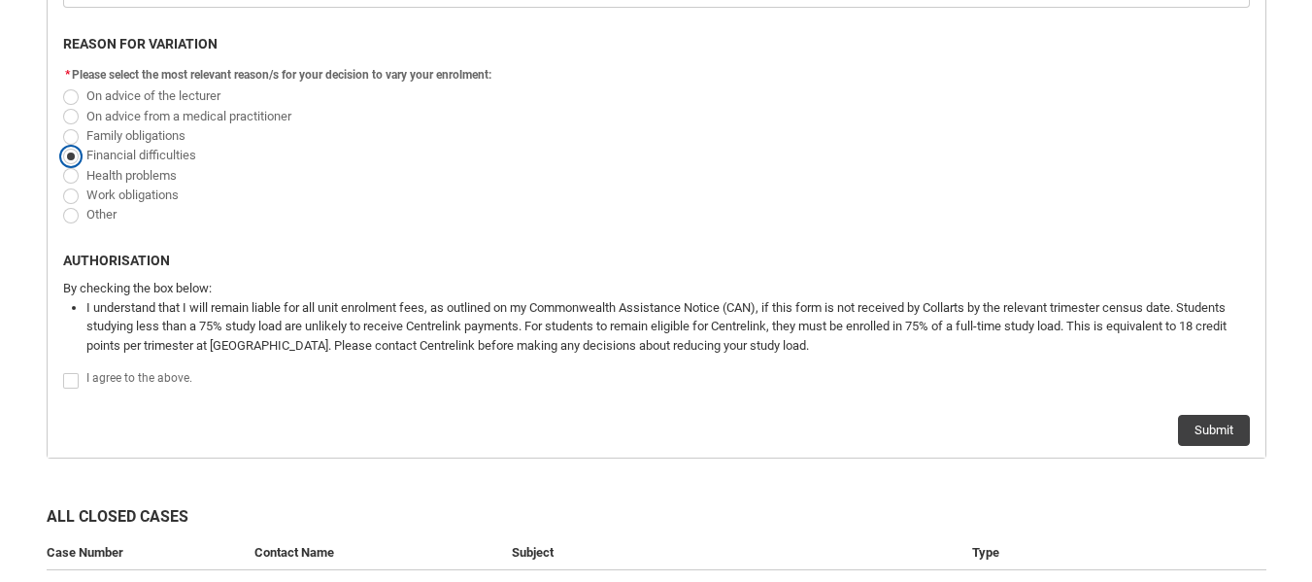
scroll to position [1178, 0]
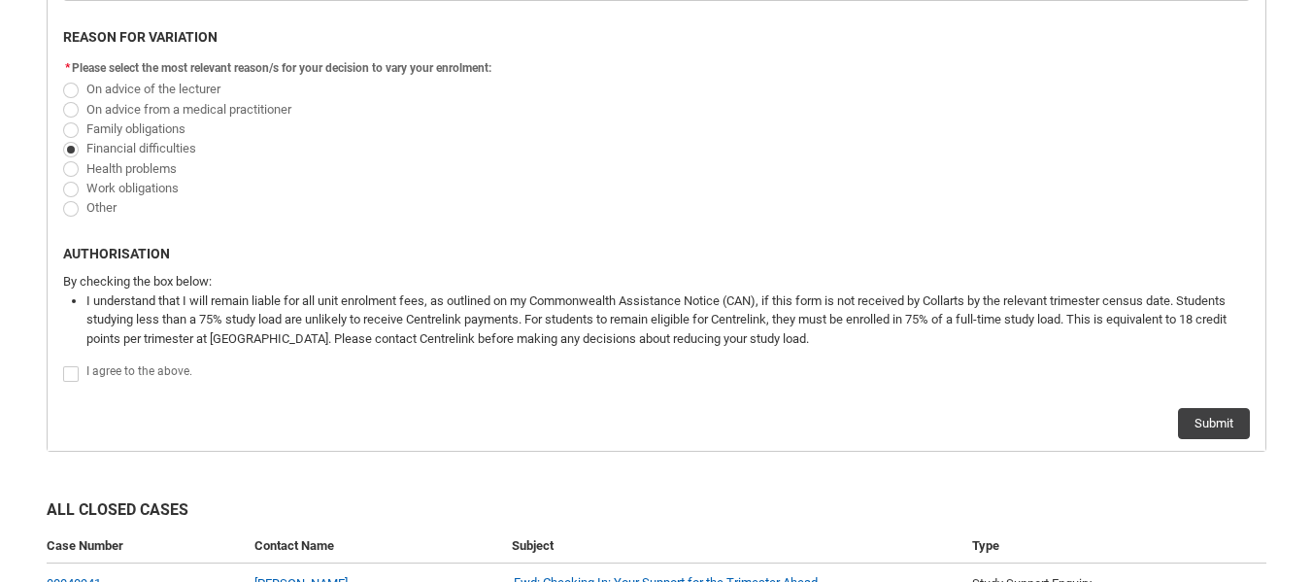
click at [65, 371] on span "Redu_Student_Request flow" at bounding box center [71, 374] width 16 height 16
click at [63, 363] on input "Redu_Student_Request flow" at bounding box center [62, 362] width 1 height 1
type lightning-input "true"
checkbox input "true"
click at [1208, 412] on button "Submit" at bounding box center [1214, 423] width 72 height 31
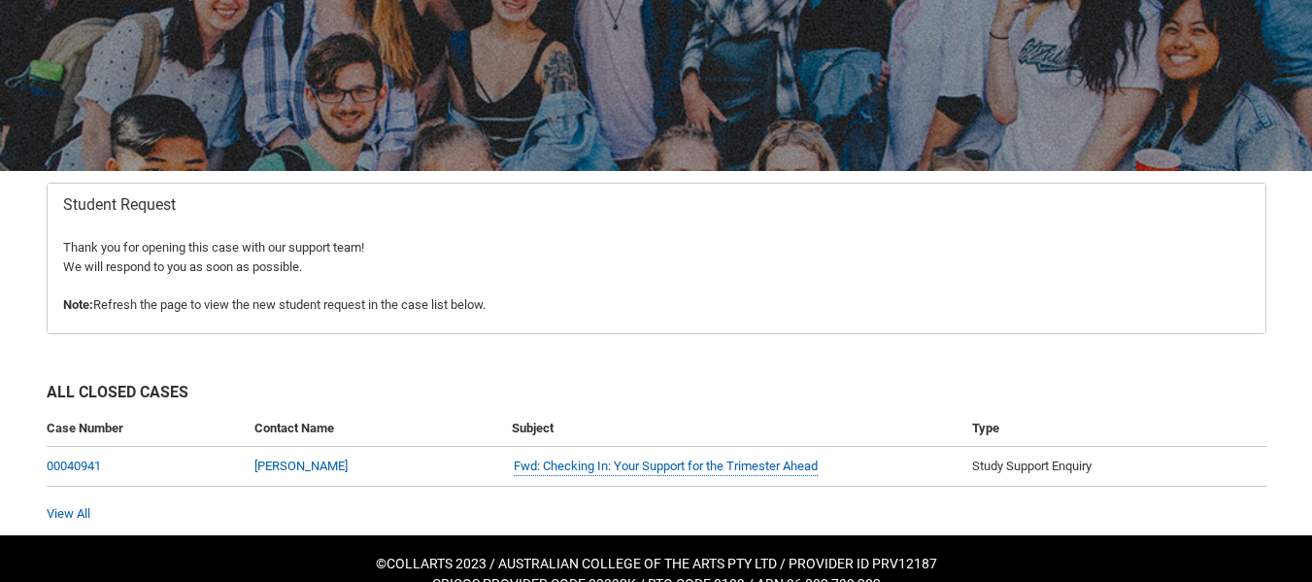
scroll to position [250, 0]
